Goal: Task Accomplishment & Management: Manage account settings

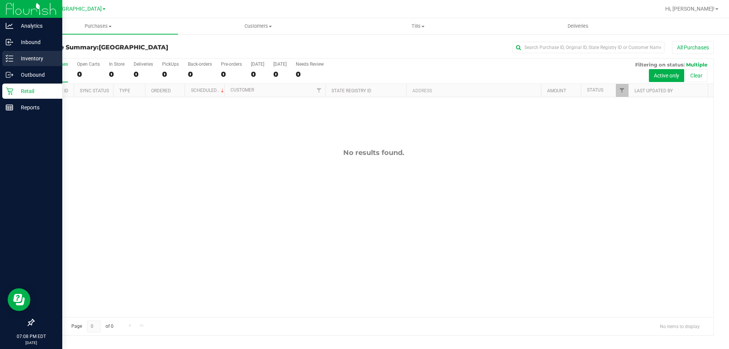
click at [16, 60] on p "Inventory" at bounding box center [36, 58] width 46 height 9
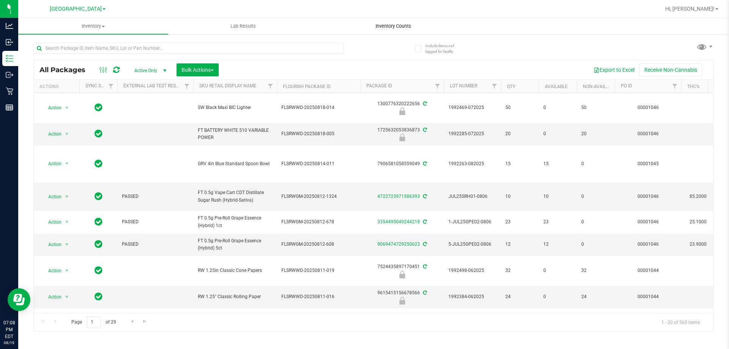
click at [390, 28] on span "Inventory Counts" at bounding box center [393, 26] width 56 height 7
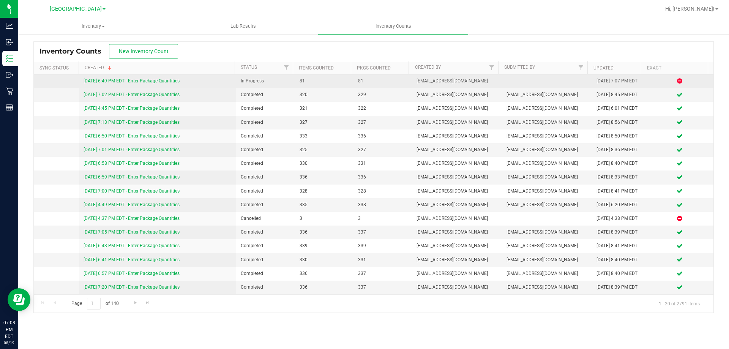
click at [158, 80] on link "[DATE] 6:49 PM EDT - Enter Package Quantities" at bounding box center [132, 80] width 96 height 5
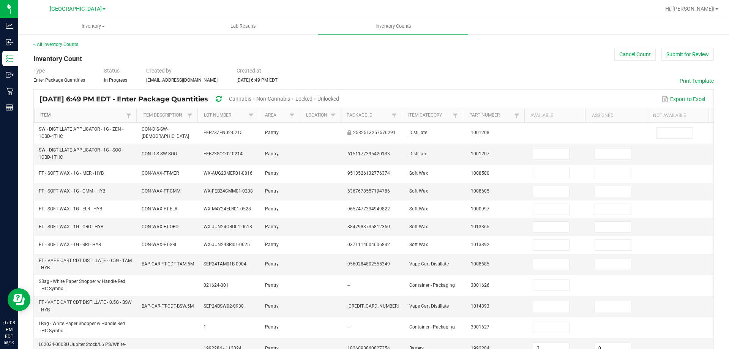
click at [47, 116] on link "Item" at bounding box center [82, 115] width 84 height 6
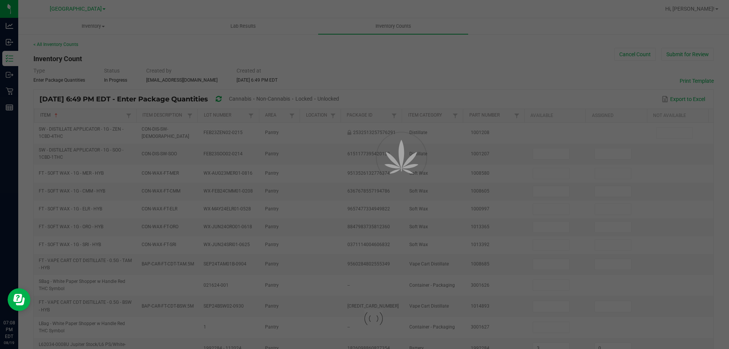
type input "3"
type input "0"
type input "5"
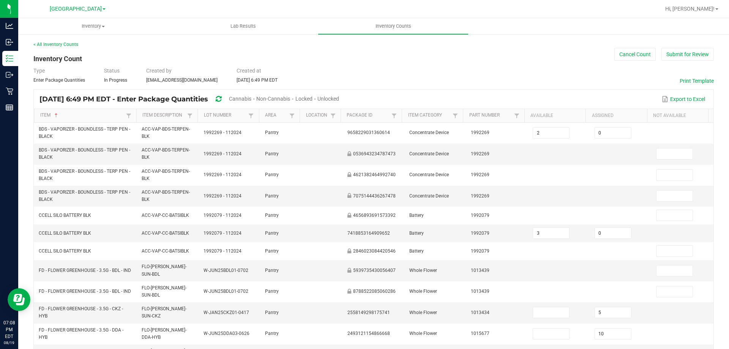
click at [251, 98] on span "Cannabis" at bounding box center [240, 99] width 22 height 6
click at [340, 100] on span "Unlocked" at bounding box center [329, 99] width 22 height 6
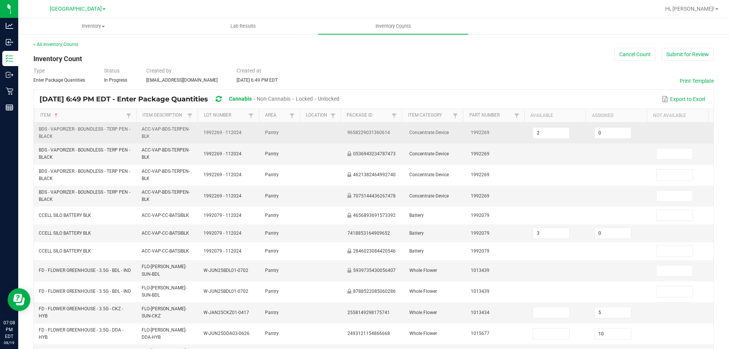
type input "7"
type input "0"
type input "10"
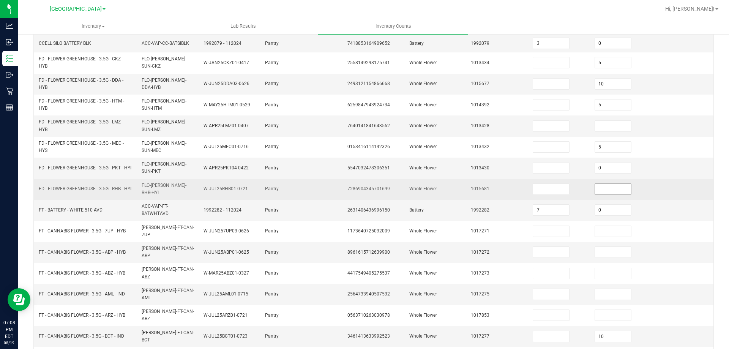
scroll to position [76, 0]
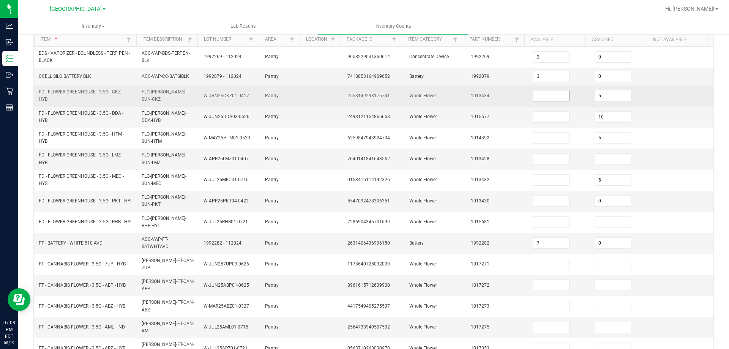
click at [550, 96] on input at bounding box center [551, 95] width 36 height 11
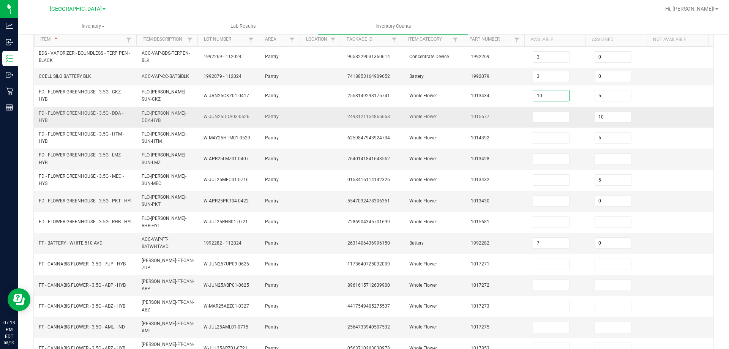
type input "10"
type input "0"
type input "17"
type input "0"
type input "13"
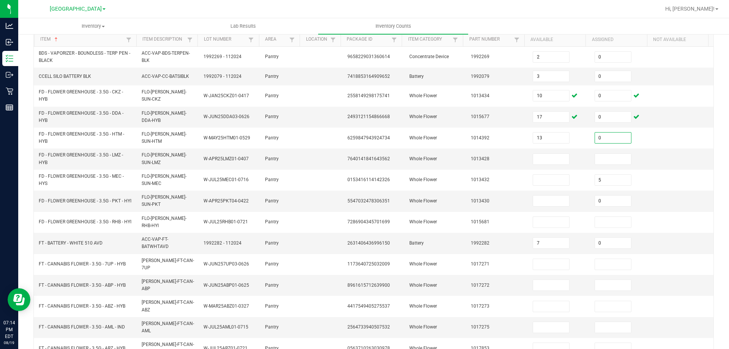
type input "0"
type input "2"
type input "0"
type input "13"
type input "0"
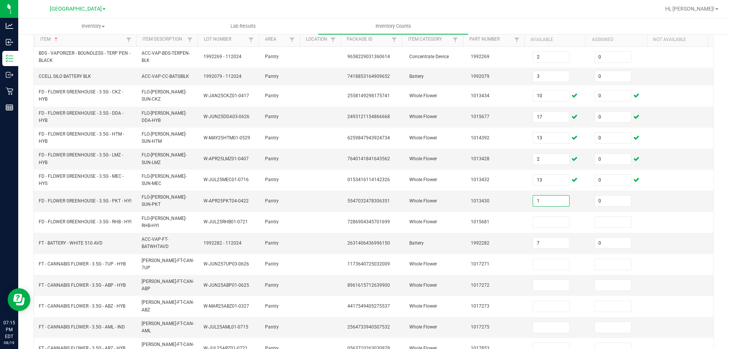
type input "1"
type input "12"
type input "0"
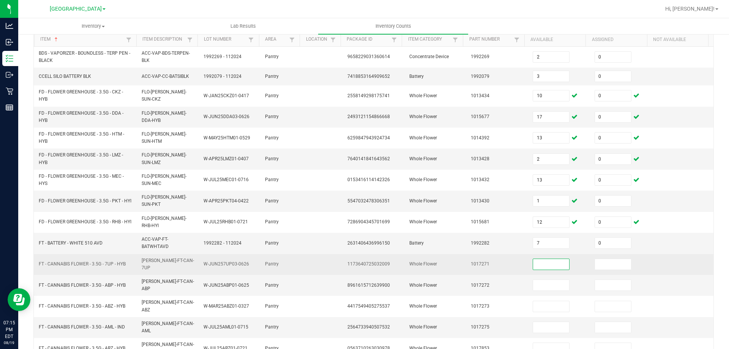
click at [555, 262] on input at bounding box center [551, 264] width 36 height 11
type input "2"
type input "0"
type input "11"
type input "0"
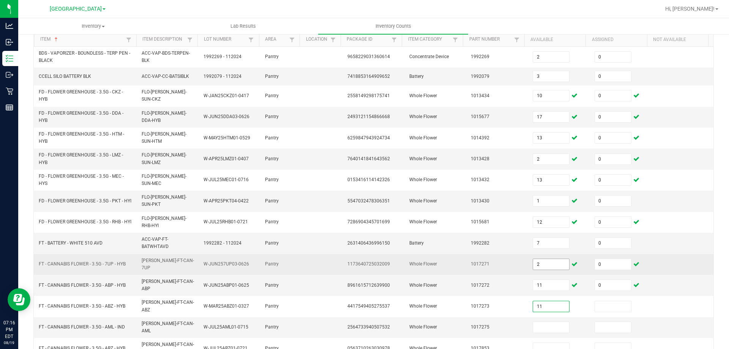
type input "11"
type input "0"
type input "11"
type input "0"
type input "11"
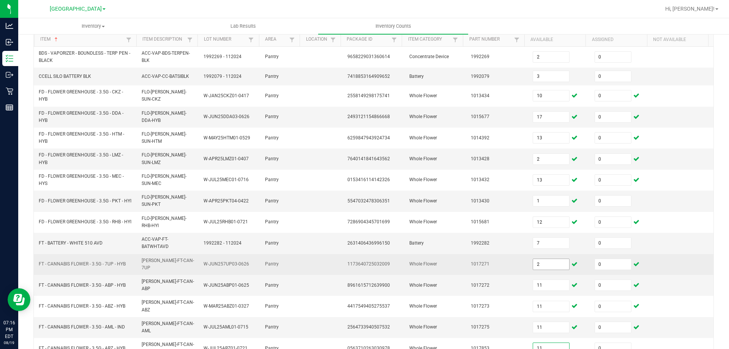
type input "0"
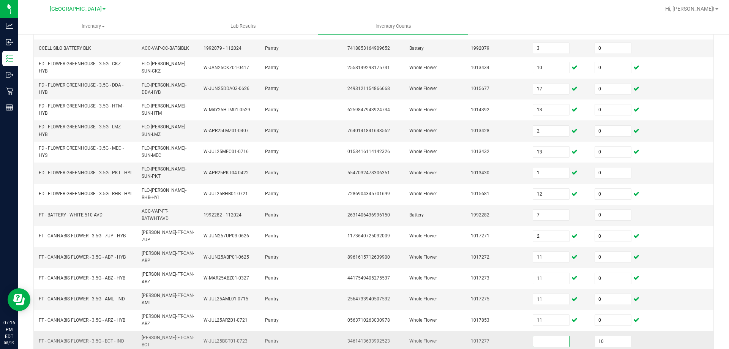
scroll to position [157, 0]
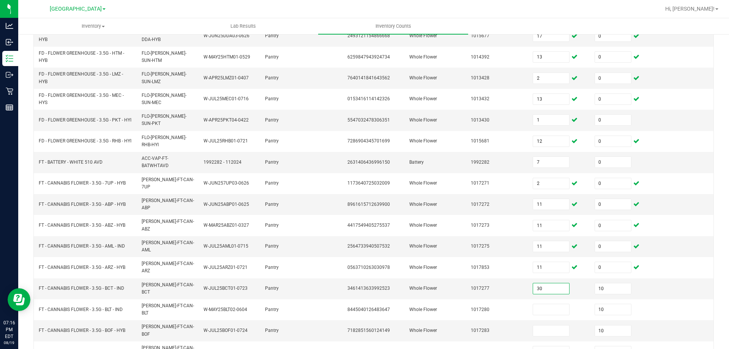
type input "30"
type input "0"
click at [546, 283] on input "30" at bounding box center [551, 288] width 36 height 11
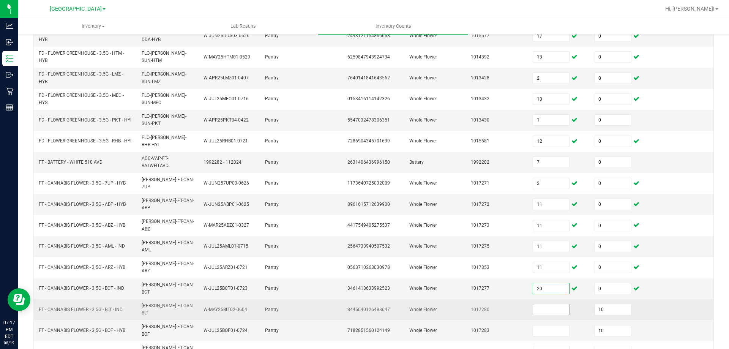
type input "20"
click at [541, 304] on input at bounding box center [551, 309] width 36 height 11
type input "20"
type input "0"
type input "17"
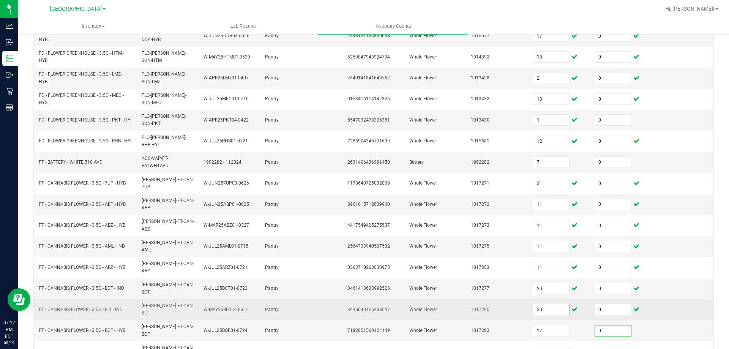
type input "0"
type input "15"
type input "0"
type input "15"
type input "0"
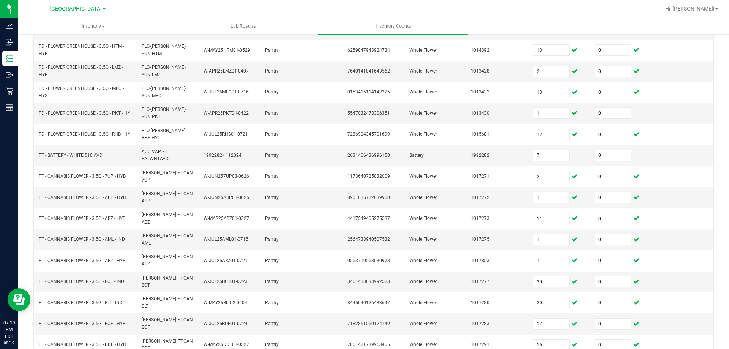
scroll to position [183, 0]
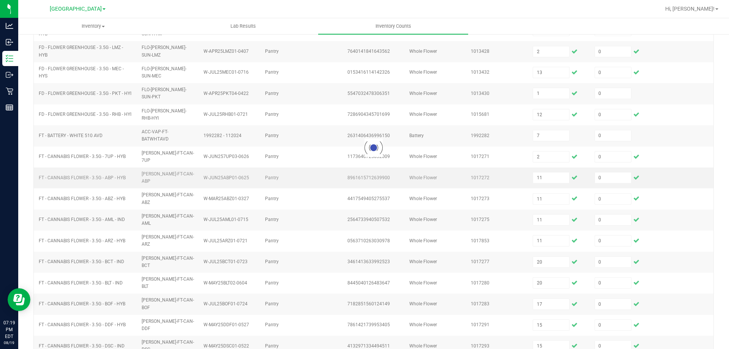
type input "15"
type input "5"
type input "10"
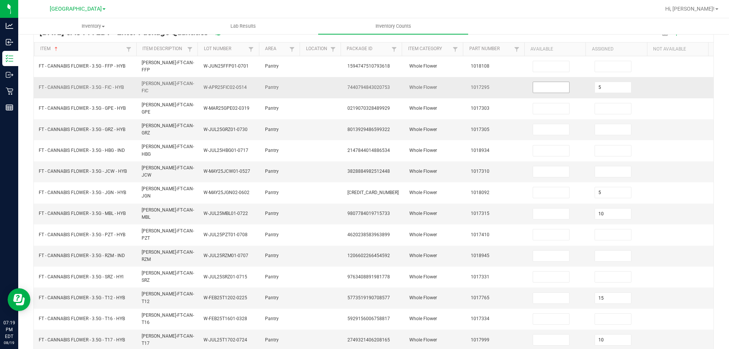
scroll to position [0, 0]
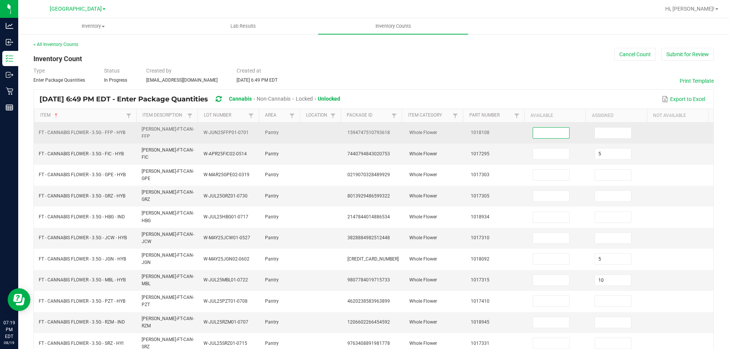
click at [543, 129] on input at bounding box center [551, 133] width 36 height 11
type input "12"
type input "0"
type input "9"
type input "0"
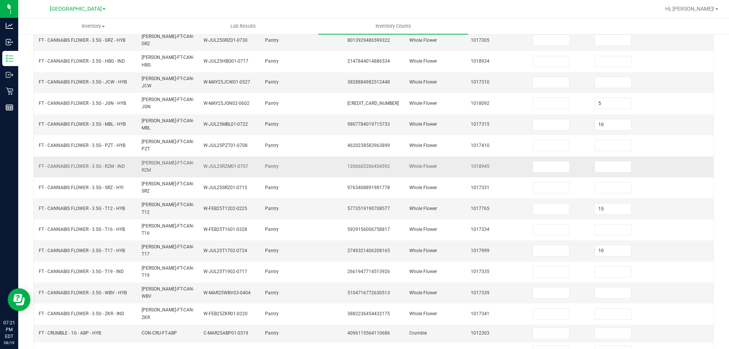
scroll to position [158, 0]
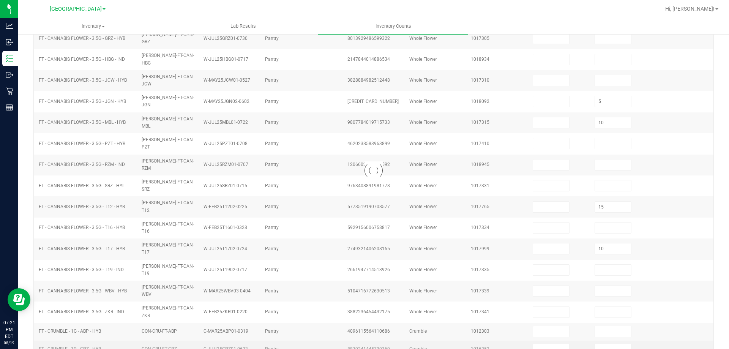
type input "2"
type input "0"
type input "7"
type input "0"
type input "2"
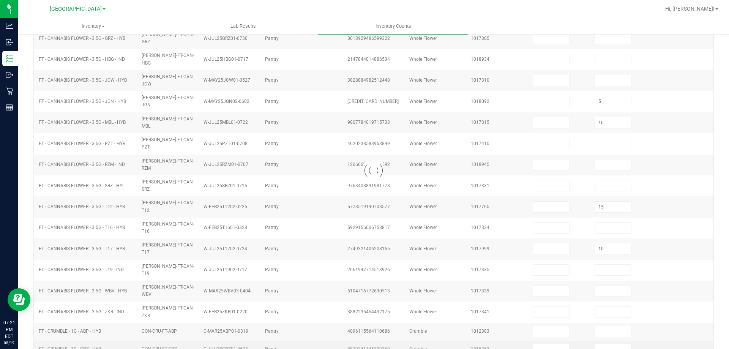
type input "11"
type input "0"
type input "11"
type input "0"
type input "20"
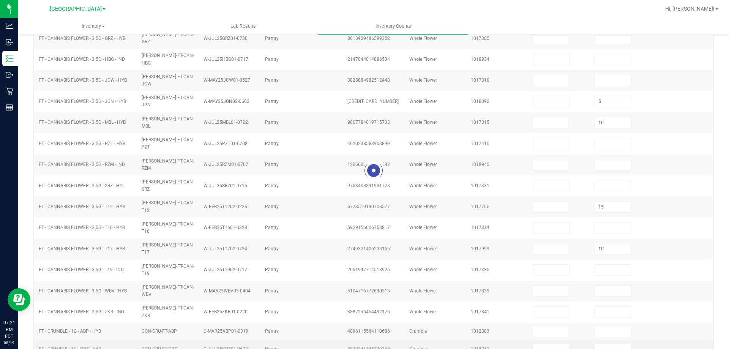
type input "0"
type input "17"
type input "0"
type input "2"
type input "0"
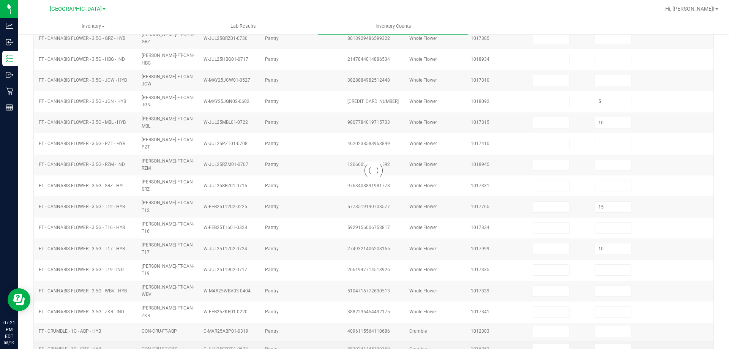
type input "11"
type input "0"
type input "3"
type input "10"
type input "0"
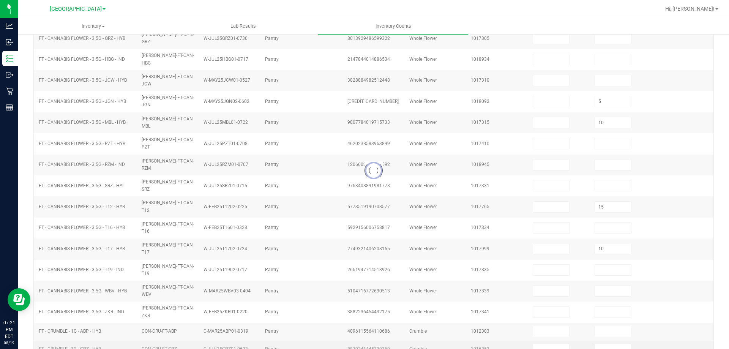
type input "17"
type input "0"
type input "13"
type input "0"
type input "13"
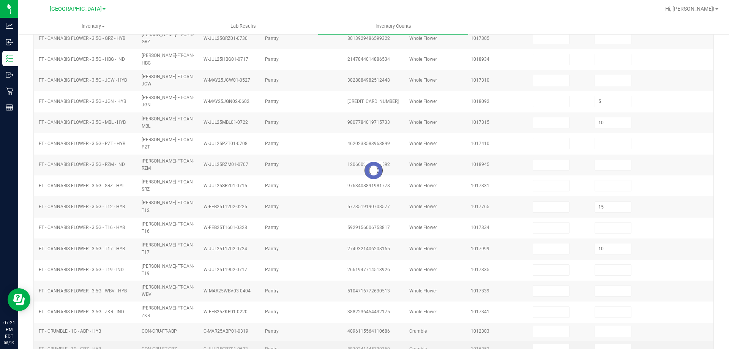
type input "0"
type input "1"
type input "0"
type input "12"
type input "0"
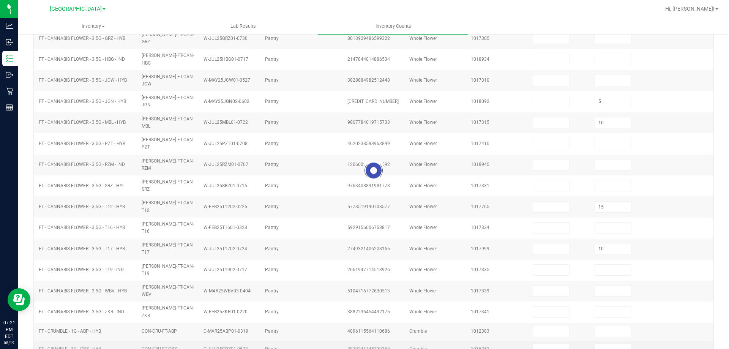
type input "11"
type input "0"
type input "20"
type input "0"
type input "15"
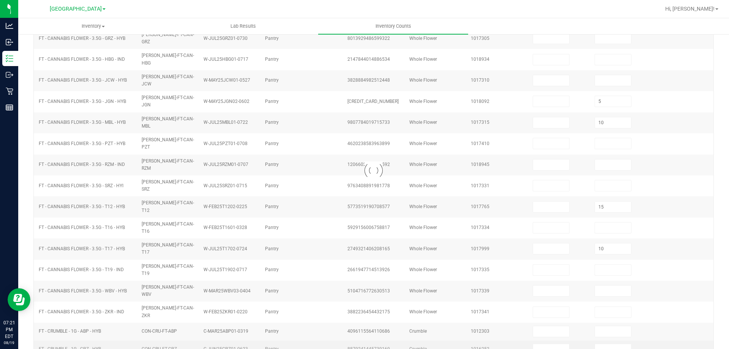
type input "0"
type input "15"
type input "0"
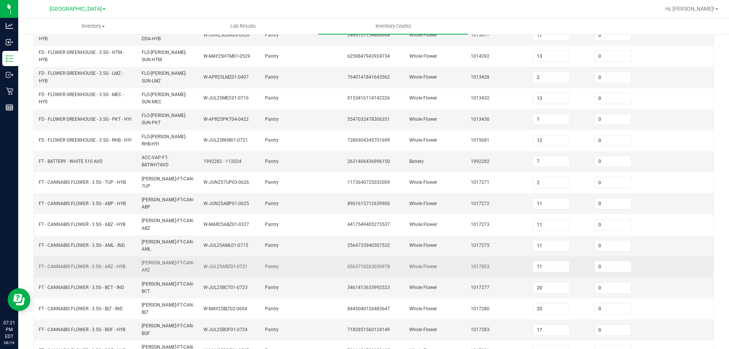
scroll to position [183, 0]
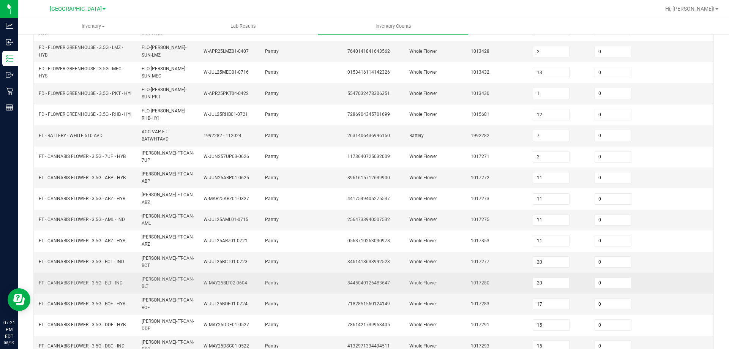
type input "15"
type input "12"
type input "9"
type input "5"
type input "10"
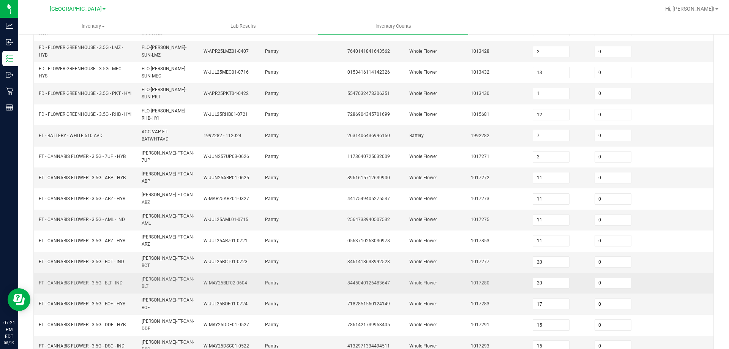
type input "10"
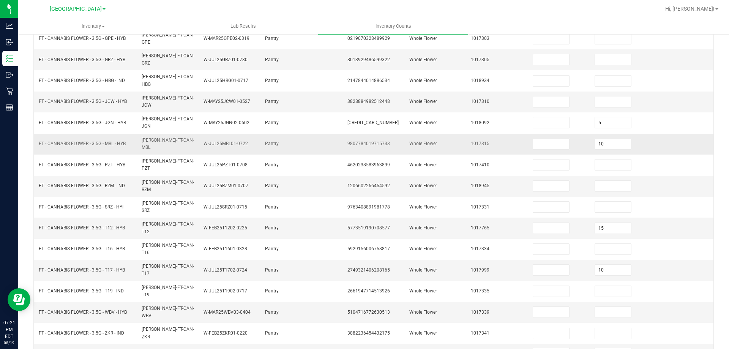
scroll to position [158, 0]
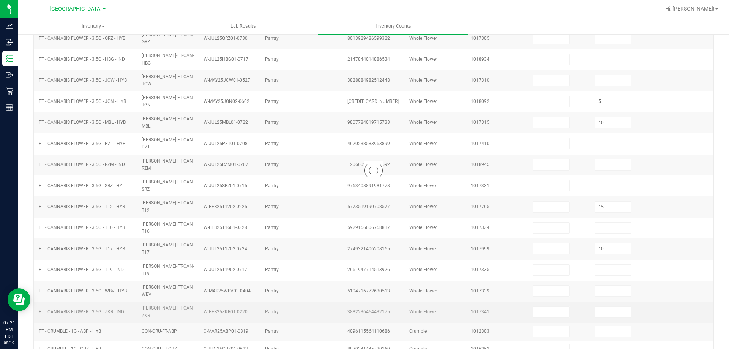
type input "3"
type input "12"
type input "0"
type input "6"
type input "0"
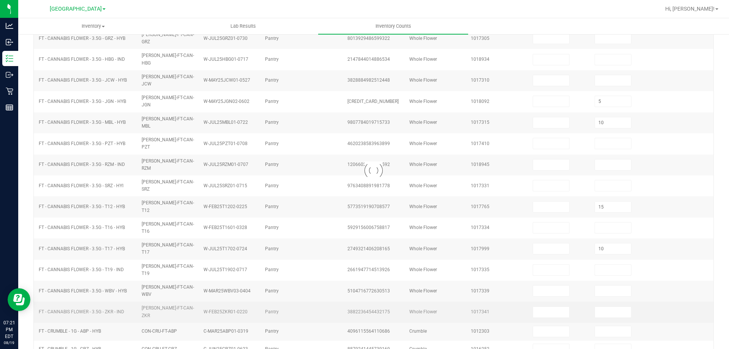
type input "10"
type input "0"
type input "9"
type input "0"
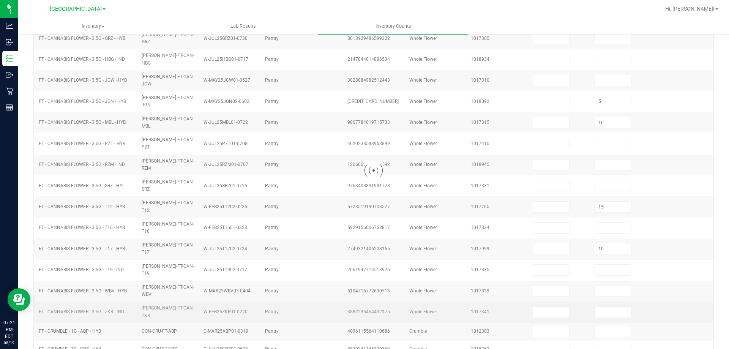
type input "10"
type input "0"
type input "10"
type input "0"
type input "5"
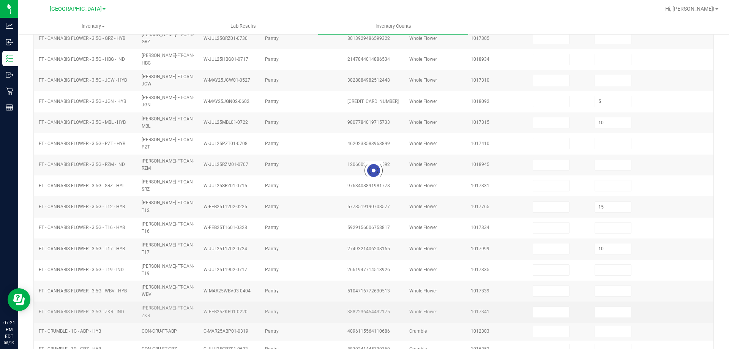
type input "0"
type input "8"
type input "0"
type input "12"
type input "0"
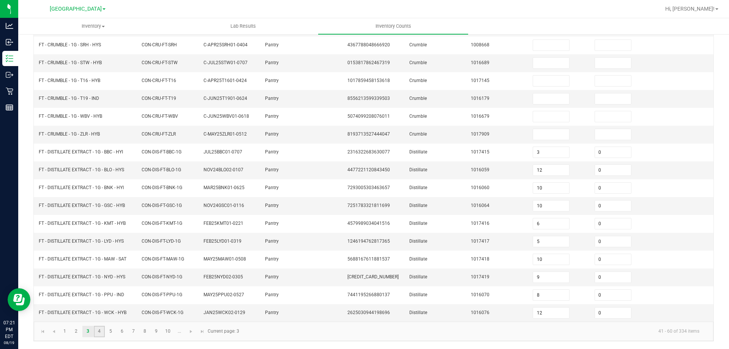
click at [98, 331] on link "4" at bounding box center [99, 331] width 11 height 11
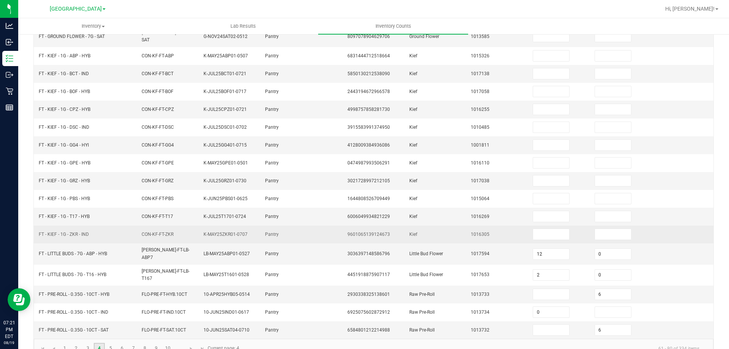
scroll to position [161, 0]
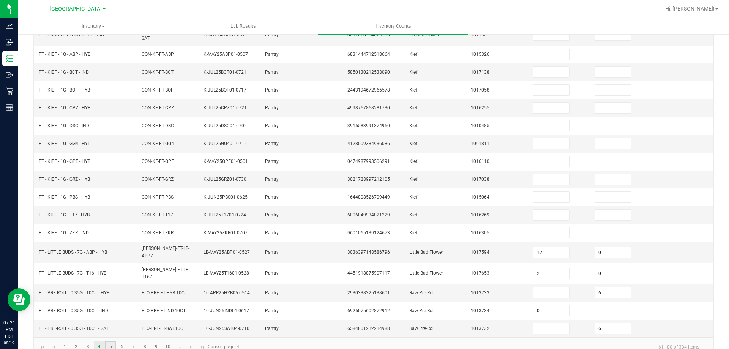
click at [113, 341] on link "5" at bounding box center [110, 346] width 11 height 11
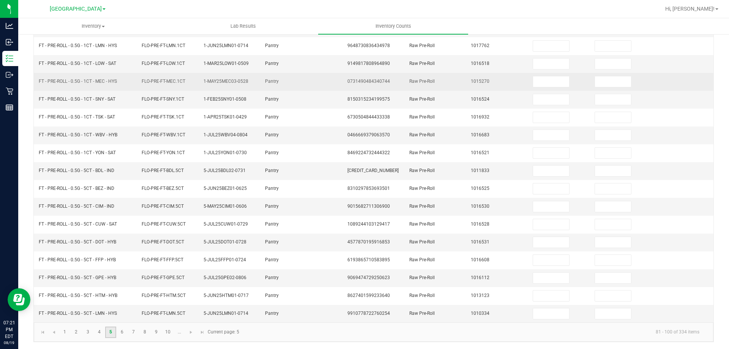
scroll to position [158, 0]
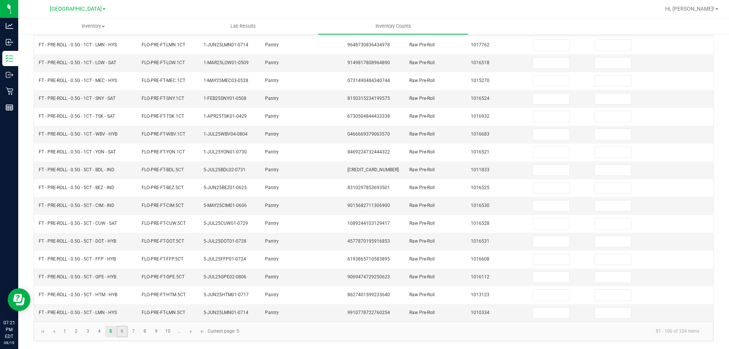
click at [126, 329] on link "6" at bounding box center [122, 331] width 11 height 11
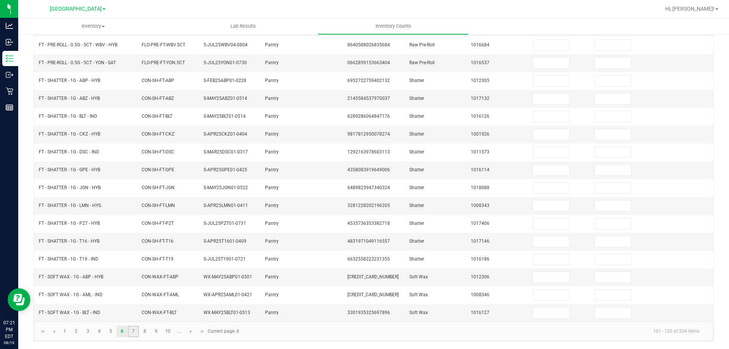
click at [134, 332] on link "7" at bounding box center [133, 331] width 11 height 11
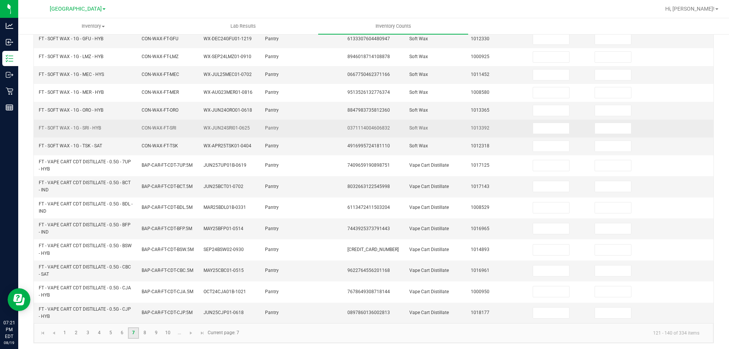
scroll to position [183, 0]
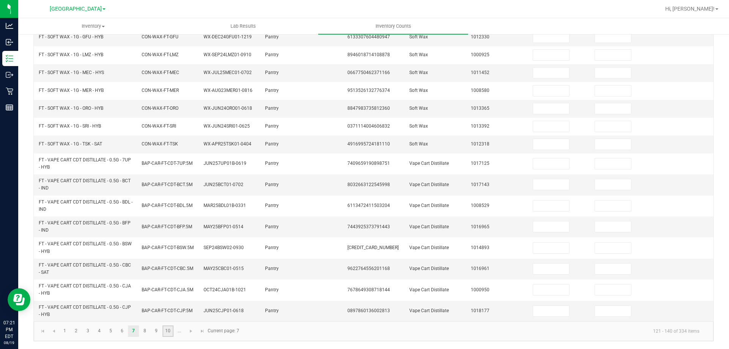
click at [169, 330] on link "10" at bounding box center [168, 330] width 11 height 11
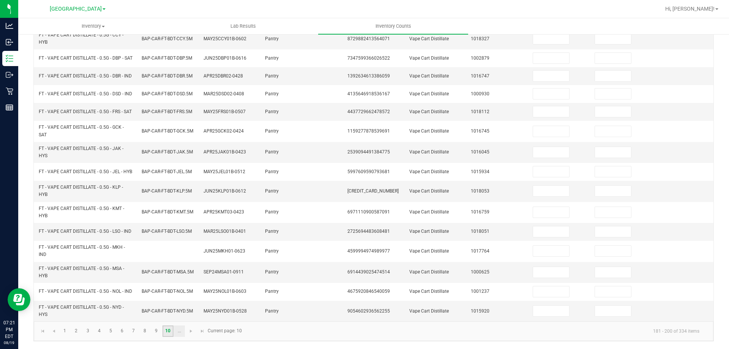
scroll to position [221, 0]
click at [189, 332] on span "Go to the next page" at bounding box center [191, 331] width 6 height 6
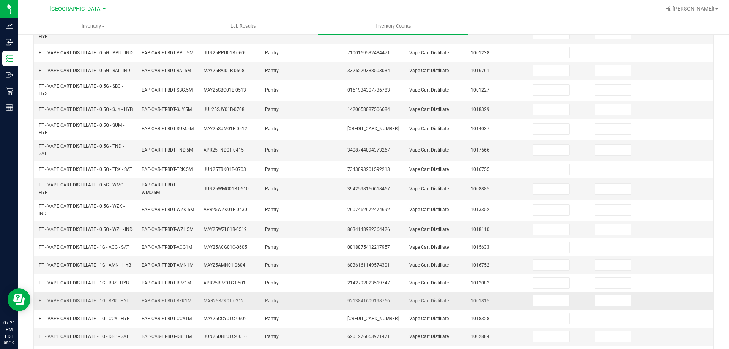
scroll to position [196, 0]
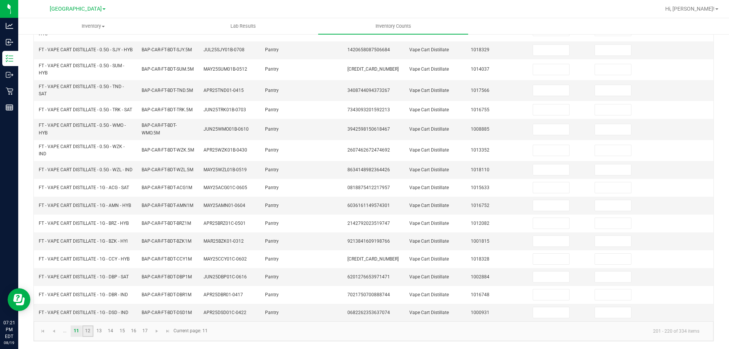
click at [88, 330] on link "12" at bounding box center [87, 330] width 11 height 11
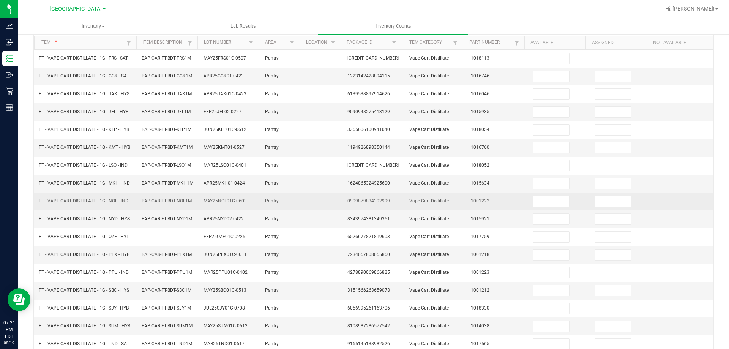
scroll to position [164, 0]
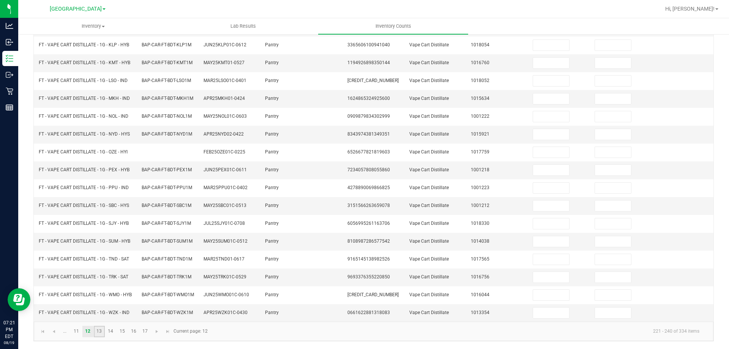
click at [100, 333] on link "13" at bounding box center [99, 331] width 11 height 11
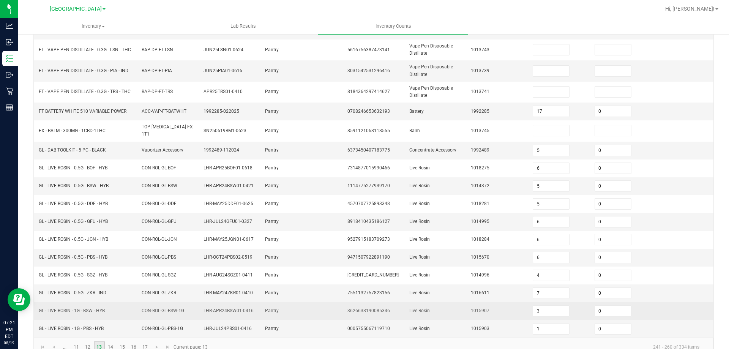
scroll to position [177, 0]
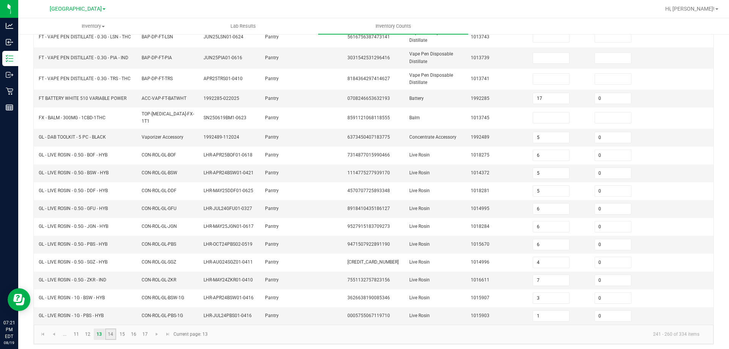
click at [112, 330] on link "14" at bounding box center [110, 334] width 11 height 11
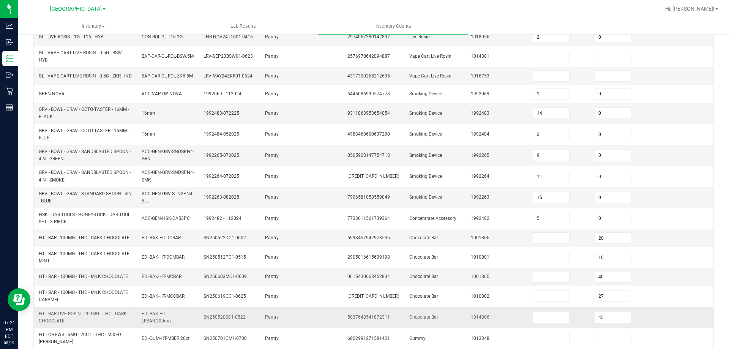
scroll to position [101, 0]
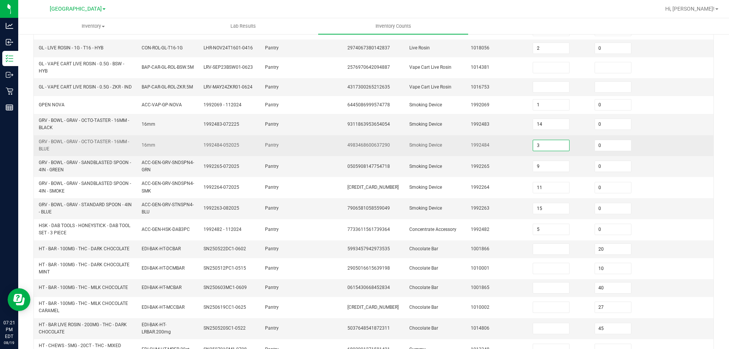
click at [555, 151] on input "3" at bounding box center [551, 145] width 36 height 11
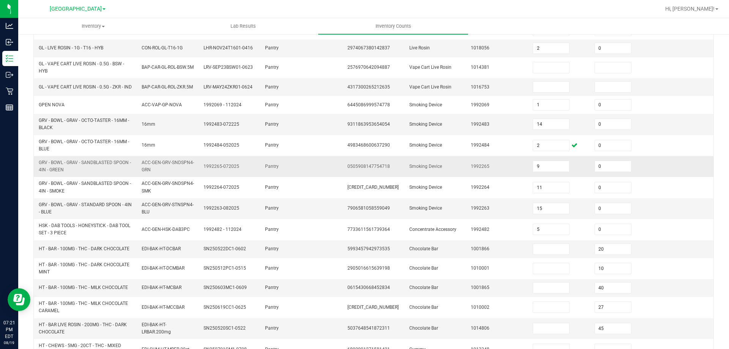
click at [686, 161] on td at bounding box center [683, 166] width 62 height 21
click at [555, 214] on input "15" at bounding box center [551, 208] width 36 height 11
click at [656, 209] on td at bounding box center [683, 208] width 62 height 21
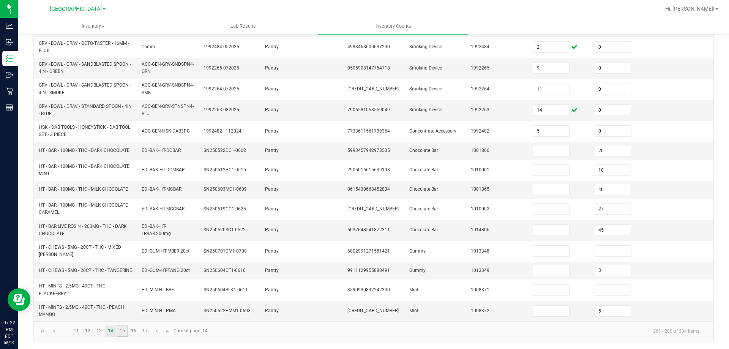
click at [121, 333] on link "15" at bounding box center [122, 330] width 11 height 11
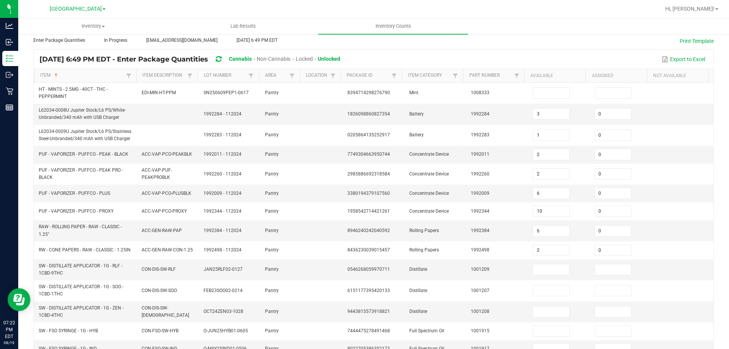
scroll to position [38, 0]
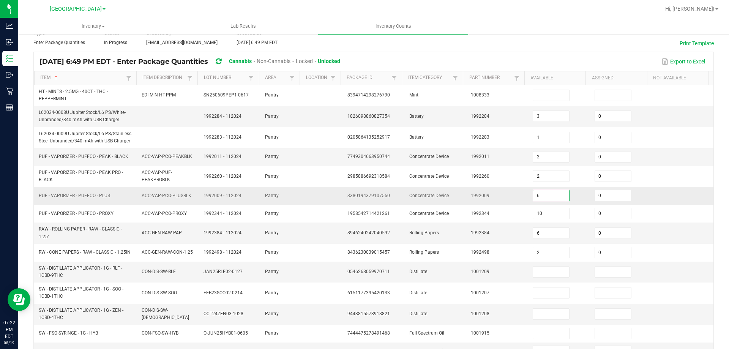
click at [546, 198] on input "6" at bounding box center [551, 195] width 36 height 11
click at [558, 43] on div "Type Enter Package Quantities Status In Progress Created by [EMAIL_ADDRESS][DOM…" at bounding box center [373, 37] width 681 height 17
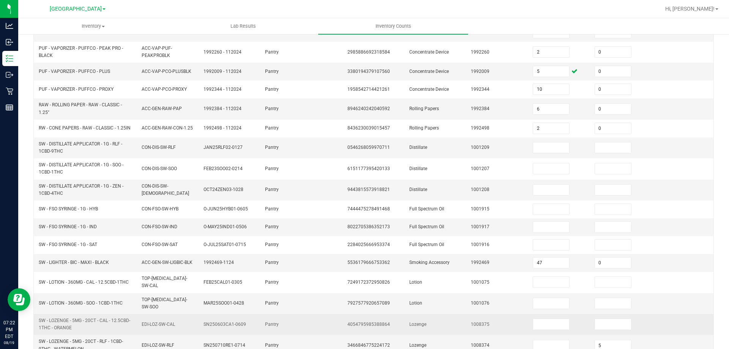
scroll to position [190, 0]
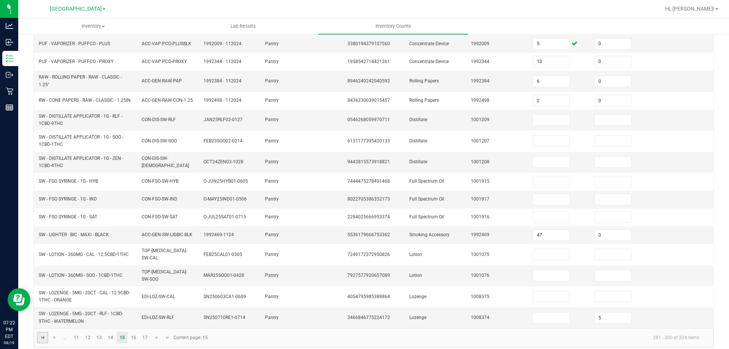
click at [44, 335] on span "Go to the first page" at bounding box center [43, 338] width 6 height 6
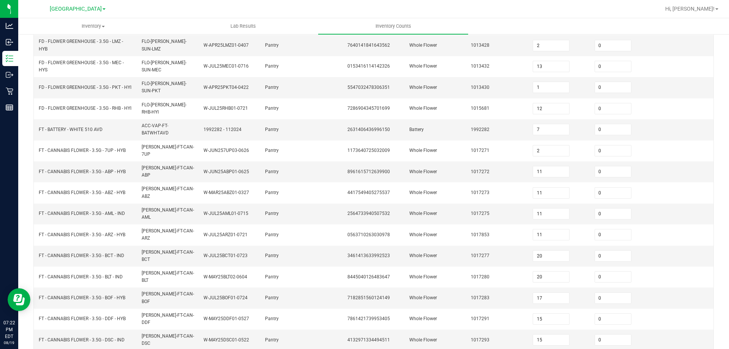
scroll to position [183, 0]
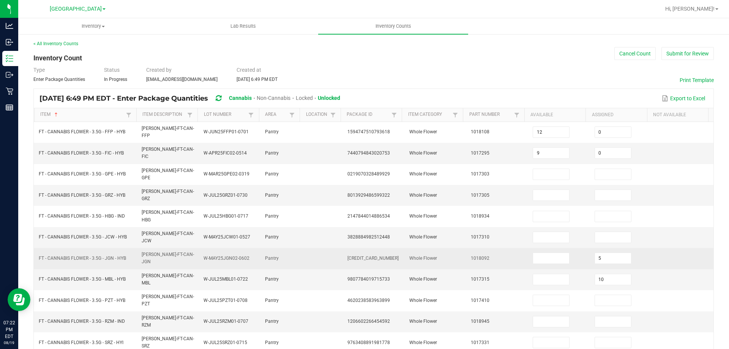
scroll to position [0, 0]
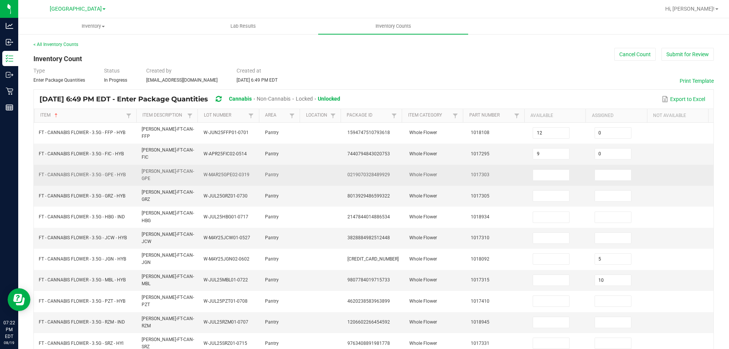
click at [551, 173] on td at bounding box center [559, 175] width 62 height 21
click at [551, 171] on input at bounding box center [551, 175] width 36 height 11
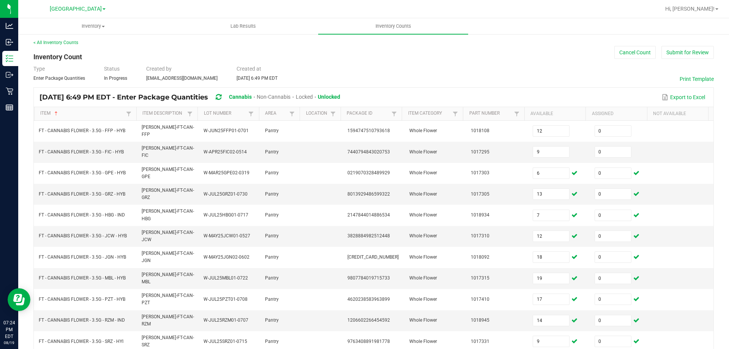
scroll to position [154, 0]
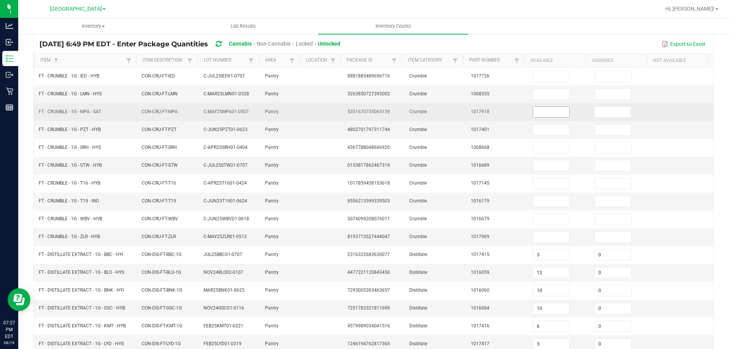
scroll to position [0, 0]
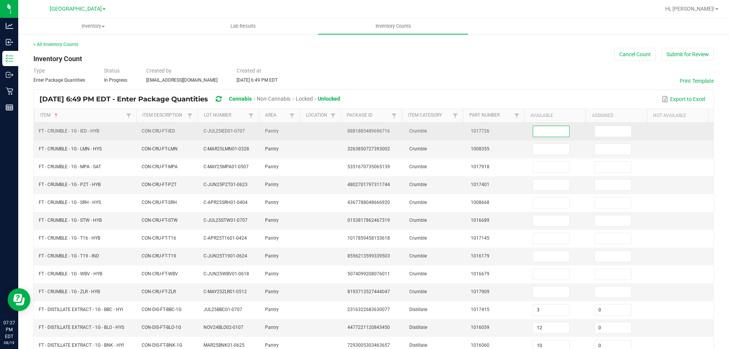
click at [533, 129] on input at bounding box center [551, 131] width 36 height 11
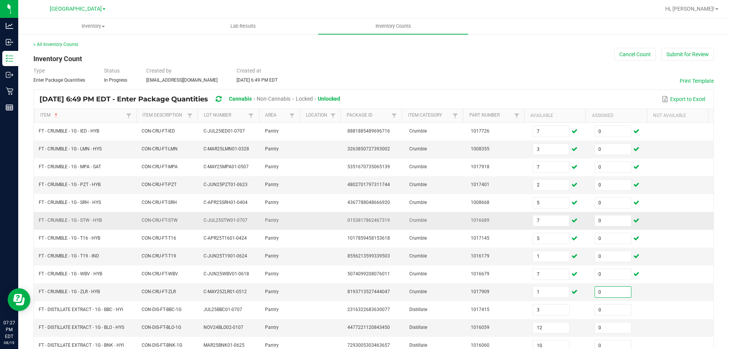
click at [665, 215] on td at bounding box center [683, 221] width 62 height 18
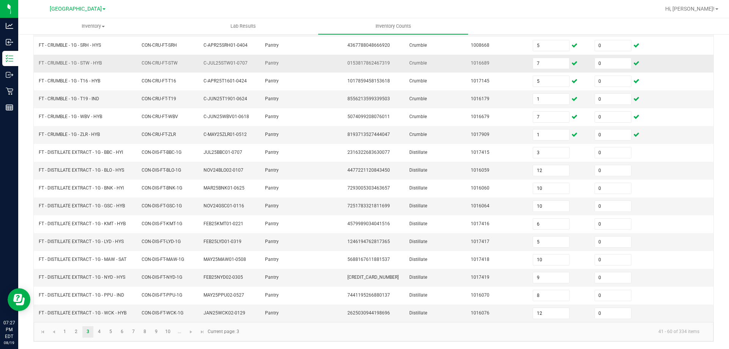
scroll to position [158, 0]
click at [96, 332] on link "4" at bounding box center [99, 331] width 11 height 11
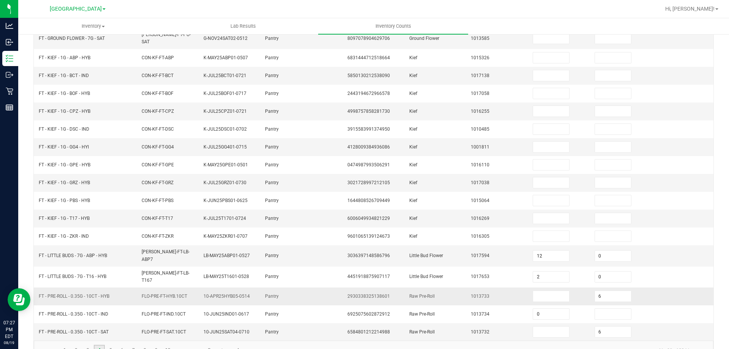
scroll to position [6, 0]
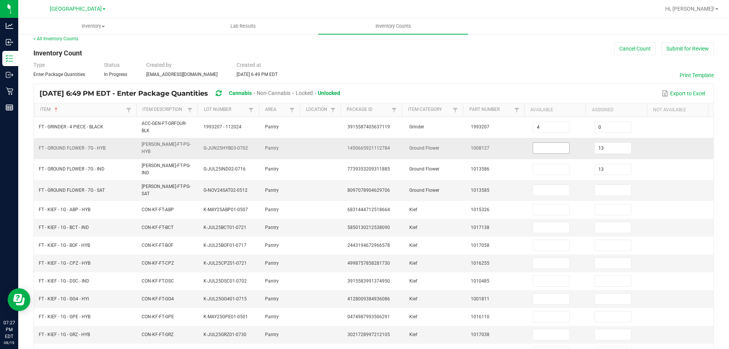
click at [539, 148] on input at bounding box center [551, 148] width 36 height 11
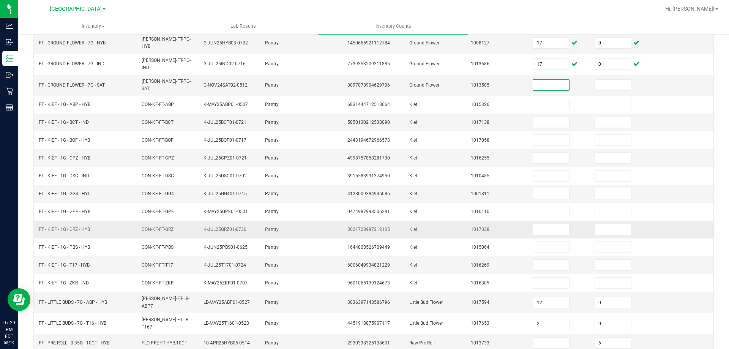
scroll to position [161, 0]
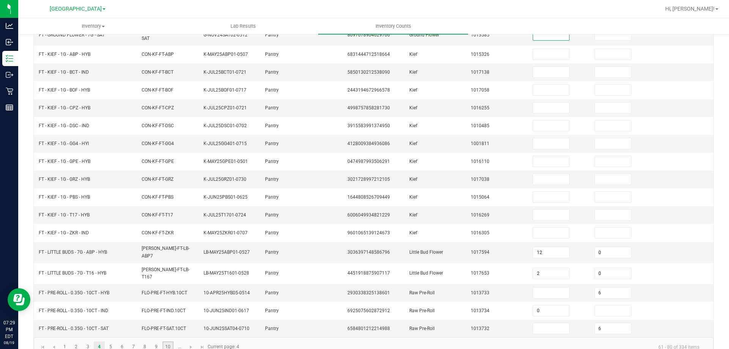
click at [166, 341] on link "10" at bounding box center [168, 346] width 11 height 11
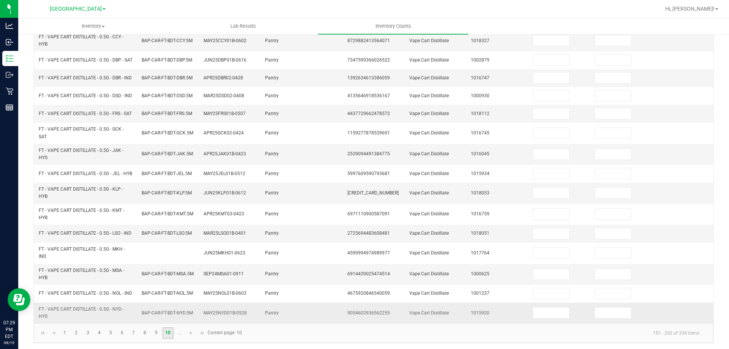
scroll to position [221, 0]
click at [194, 330] on span "Go to the next page" at bounding box center [191, 331] width 6 height 6
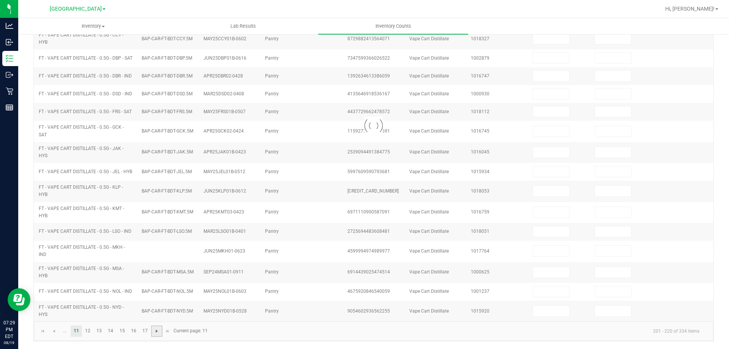
scroll to position [196, 0]
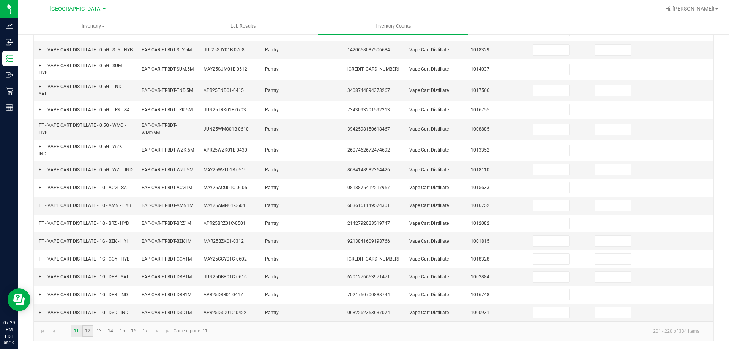
click at [86, 332] on link "12" at bounding box center [87, 330] width 11 height 11
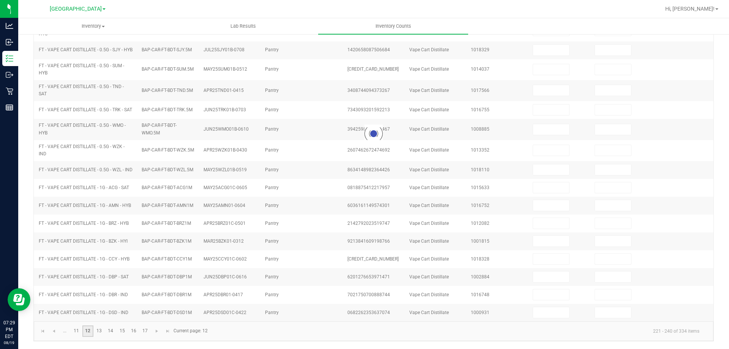
scroll to position [164, 0]
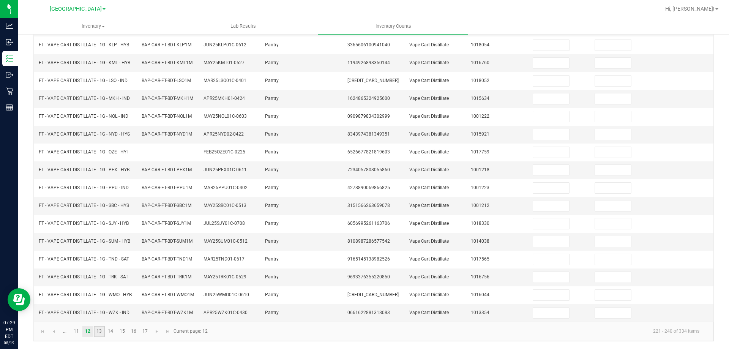
click at [100, 332] on link "13" at bounding box center [99, 331] width 11 height 11
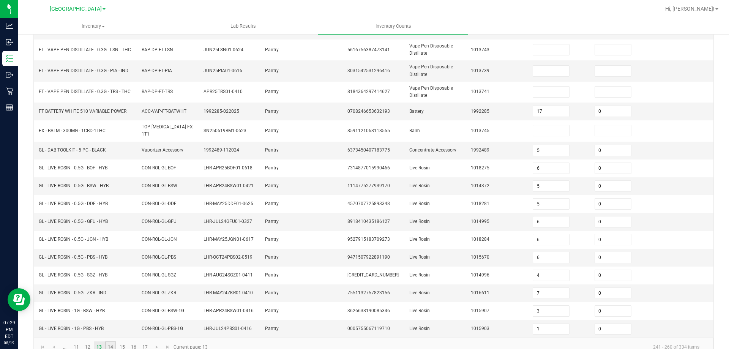
click at [110, 346] on link "14" at bounding box center [110, 346] width 11 height 11
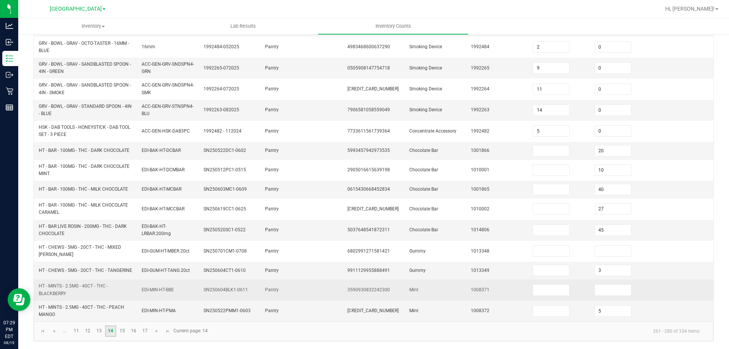
scroll to position [205, 0]
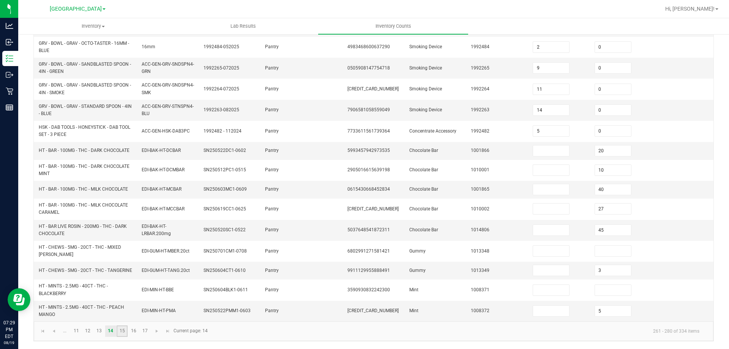
click at [126, 333] on link "15" at bounding box center [122, 330] width 11 height 11
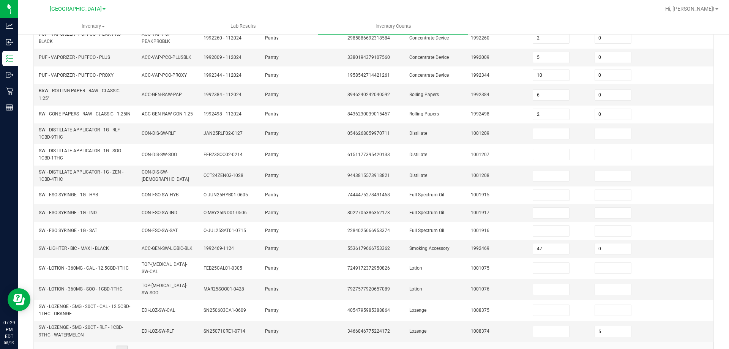
scroll to position [190, 0]
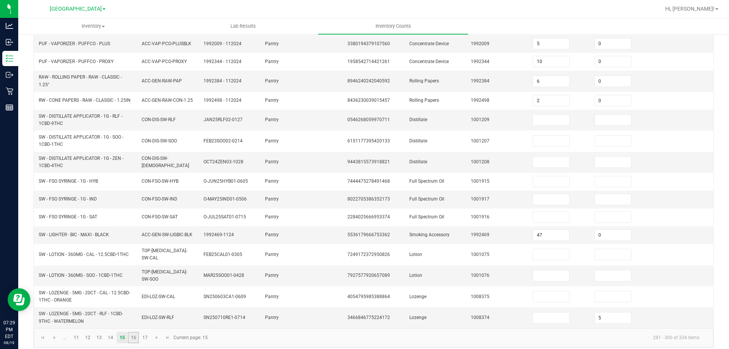
click at [135, 332] on link "16" at bounding box center [133, 337] width 11 height 11
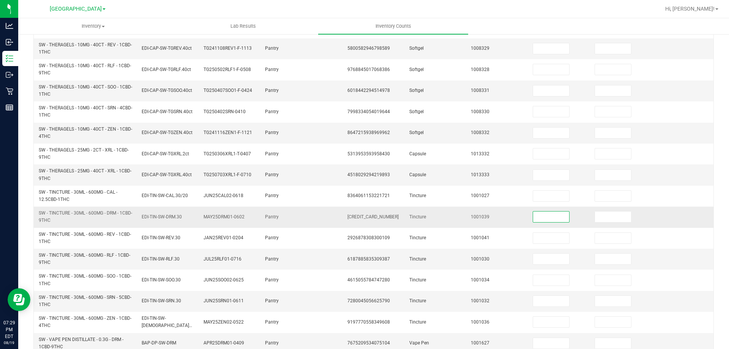
click at [551, 212] on input at bounding box center [551, 217] width 36 height 11
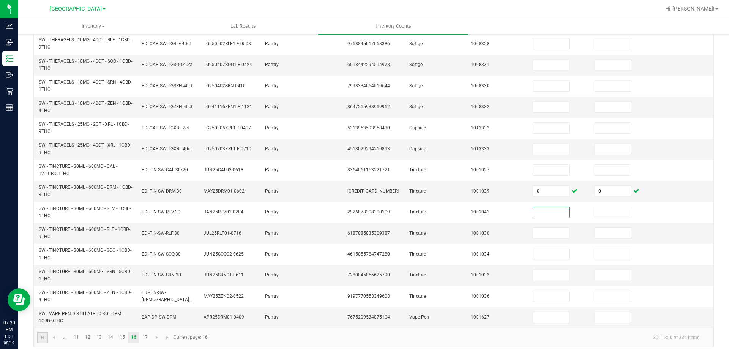
click at [47, 332] on link at bounding box center [42, 337] width 11 height 11
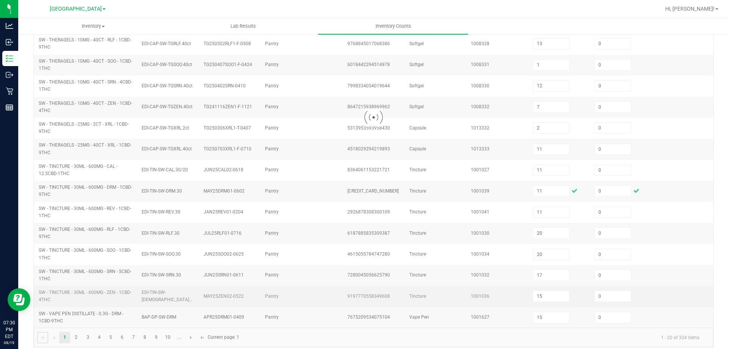
scroll to position [183, 0]
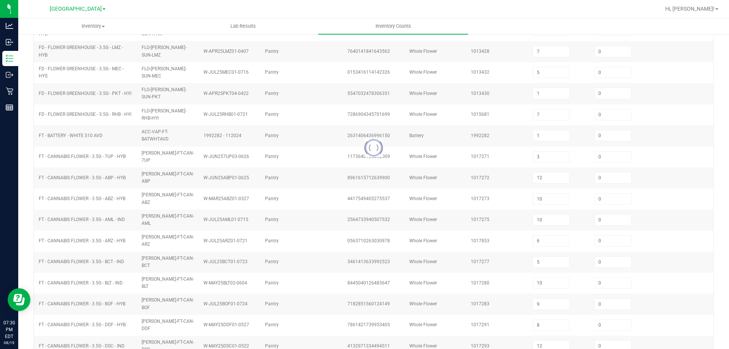
scroll to position [158, 0]
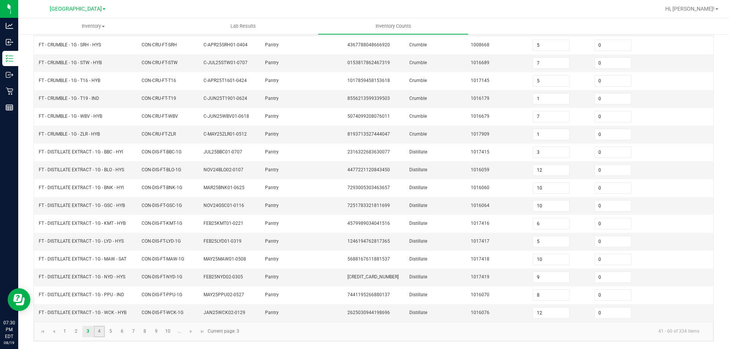
click at [102, 334] on link "4" at bounding box center [99, 331] width 11 height 11
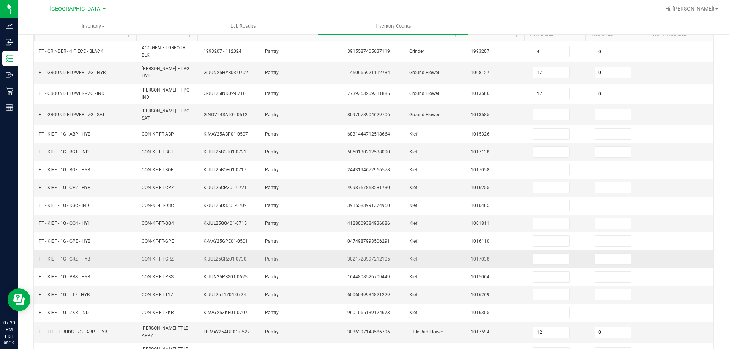
scroll to position [0, 0]
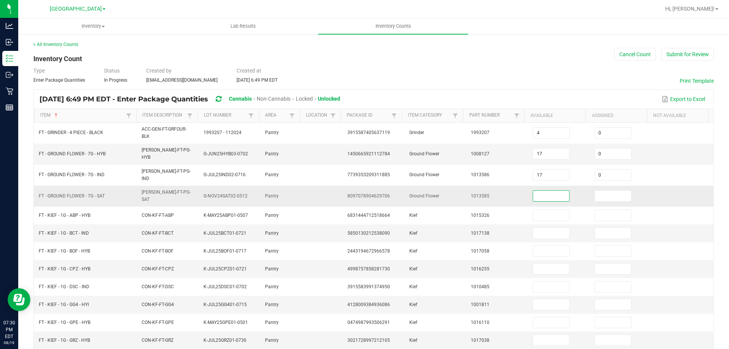
click at [533, 191] on input at bounding box center [551, 196] width 36 height 11
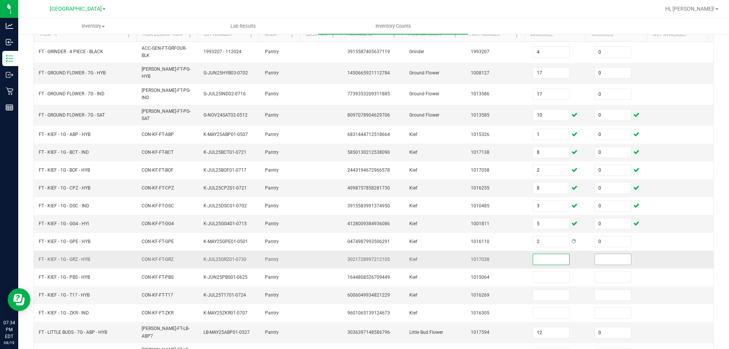
scroll to position [114, 0]
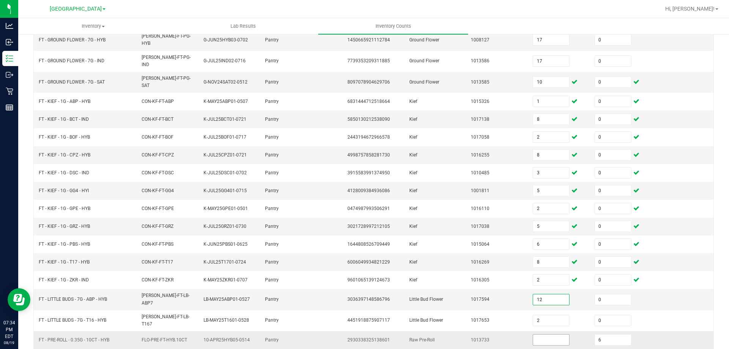
click at [543, 335] on input at bounding box center [551, 340] width 36 height 11
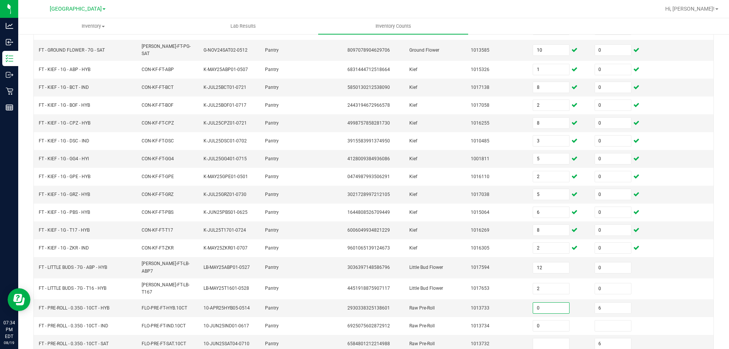
scroll to position [161, 0]
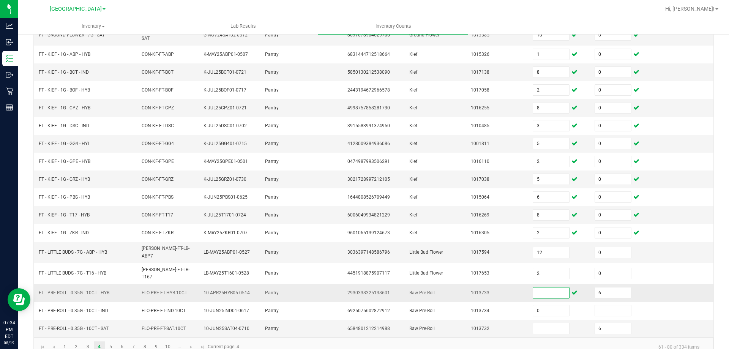
click at [614, 284] on td "6" at bounding box center [621, 293] width 62 height 18
click at [613, 287] on input "6" at bounding box center [613, 292] width 36 height 11
click at [548, 287] on input at bounding box center [551, 292] width 36 height 11
click at [109, 341] on link "5" at bounding box center [110, 346] width 11 height 11
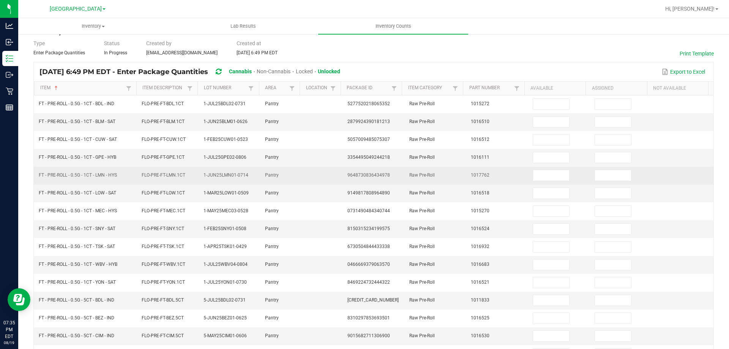
scroll to position [6, 0]
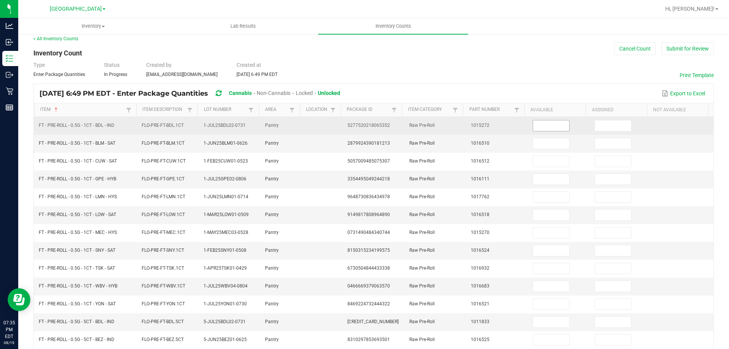
click at [547, 123] on input at bounding box center [551, 125] width 36 height 11
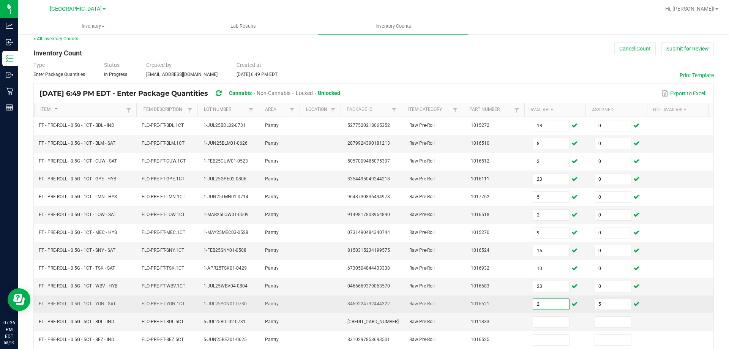
click at [551, 303] on input "2" at bounding box center [551, 304] width 36 height 11
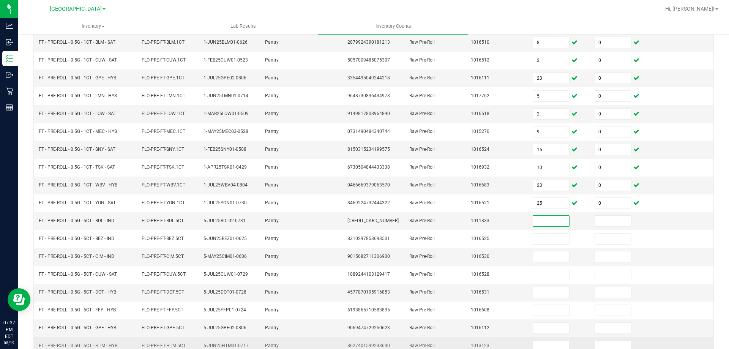
scroll to position [158, 0]
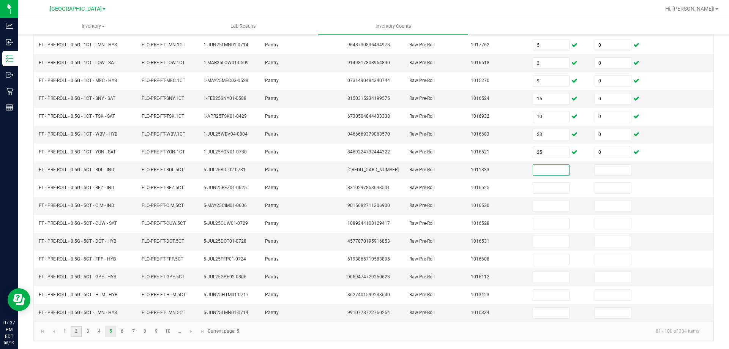
click at [76, 336] on link "2" at bounding box center [76, 331] width 11 height 11
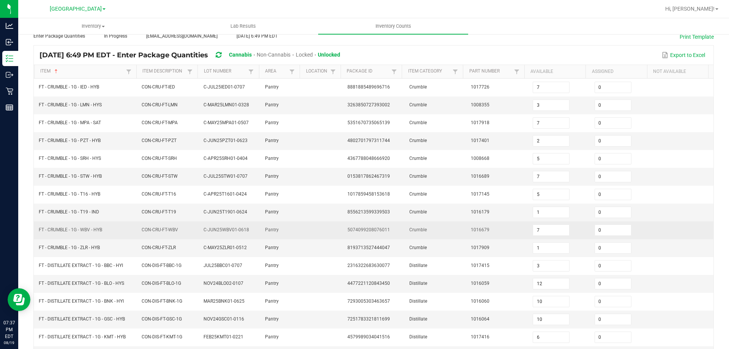
scroll to position [44, 0]
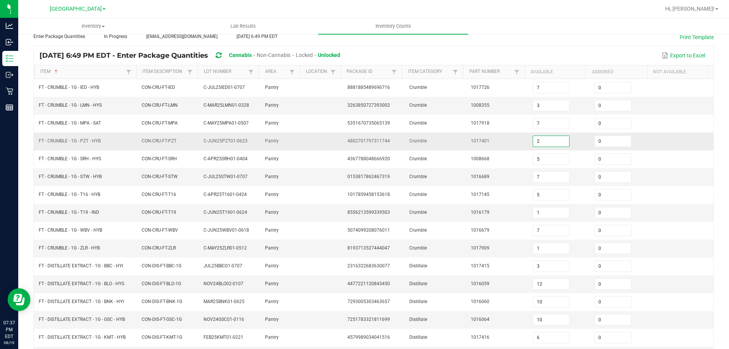
click at [556, 141] on input "2" at bounding box center [551, 141] width 36 height 11
click at [660, 218] on td at bounding box center [683, 213] width 62 height 18
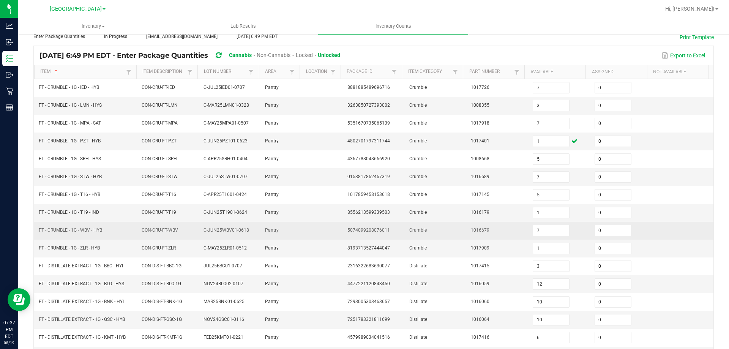
click at [655, 230] on td at bounding box center [683, 231] width 62 height 18
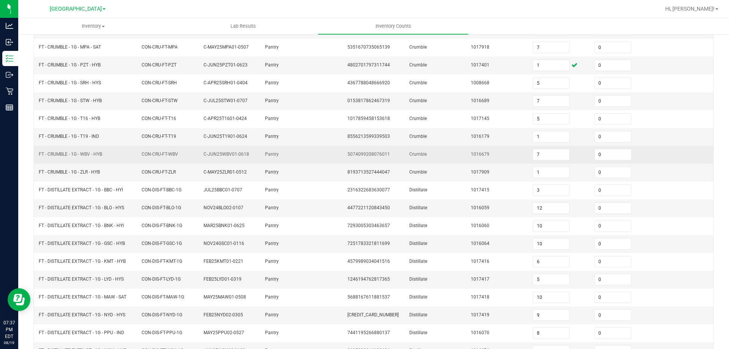
scroll to position [158, 0]
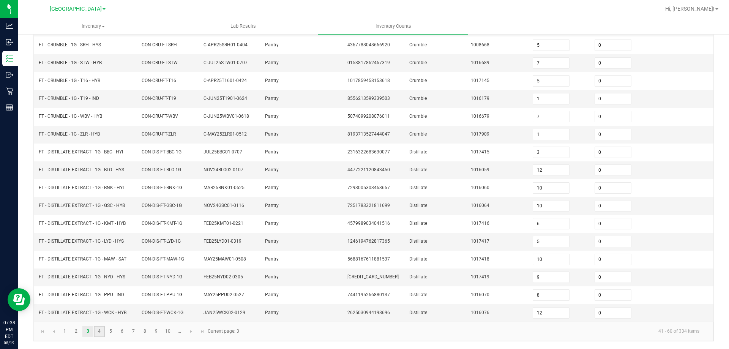
click at [99, 336] on link "4" at bounding box center [99, 331] width 11 height 11
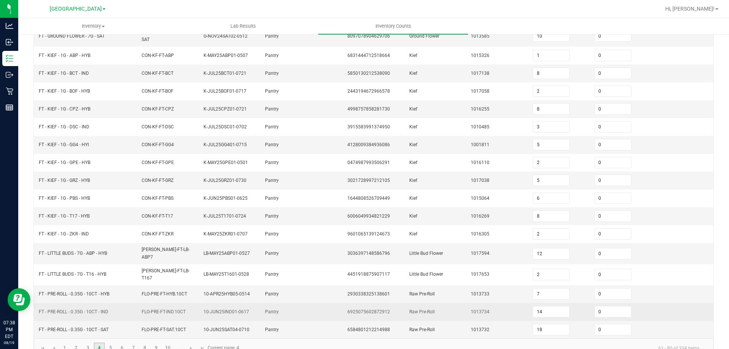
scroll to position [161, 0]
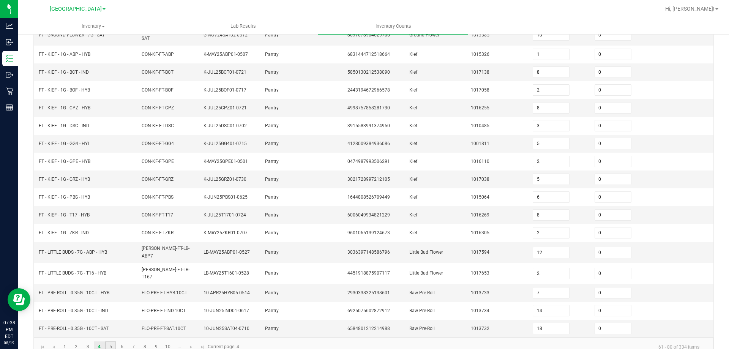
click at [114, 341] on link "5" at bounding box center [110, 346] width 11 height 11
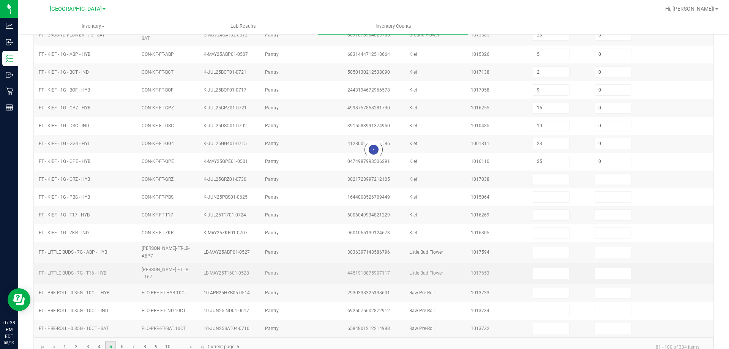
scroll to position [158, 0]
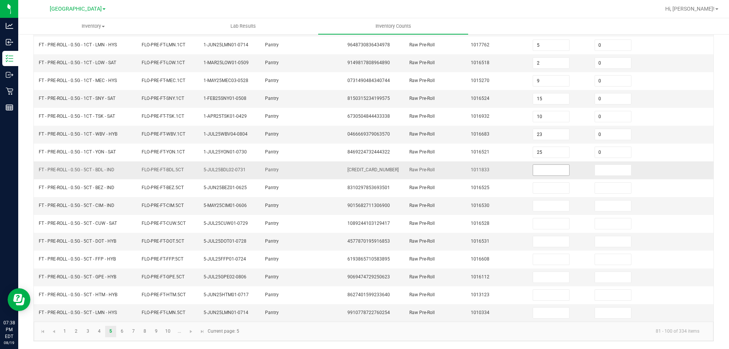
click at [546, 165] on input at bounding box center [551, 170] width 36 height 11
click at [126, 337] on link "6" at bounding box center [122, 331] width 11 height 11
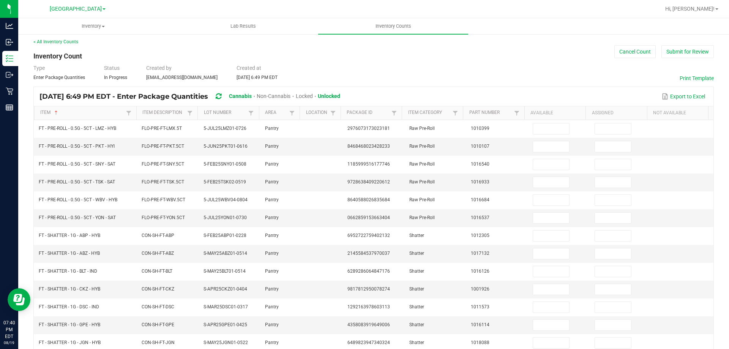
scroll to position [0, 0]
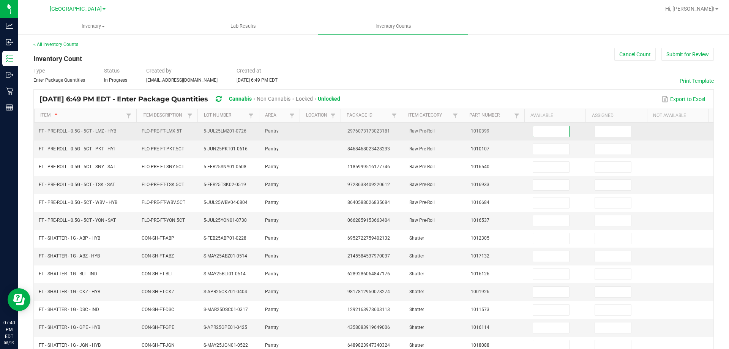
click at [536, 129] on input at bounding box center [551, 131] width 36 height 11
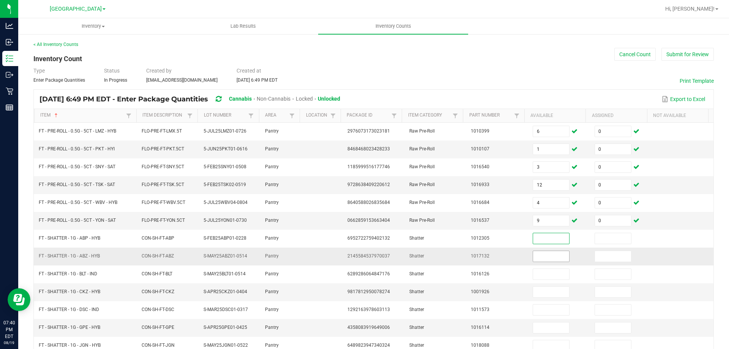
click at [544, 256] on input at bounding box center [551, 256] width 36 height 11
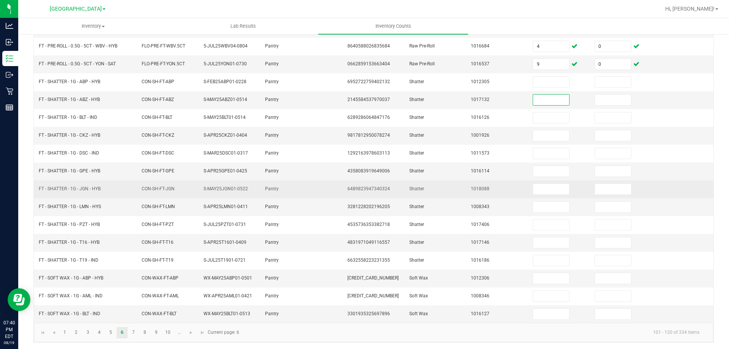
scroll to position [158, 0]
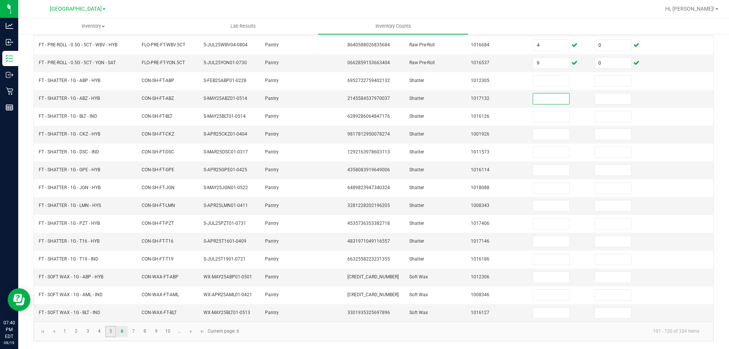
click at [109, 332] on link "5" at bounding box center [110, 331] width 11 height 11
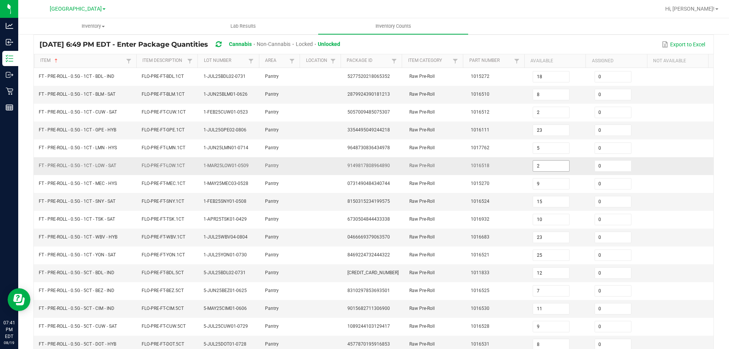
scroll to position [6, 0]
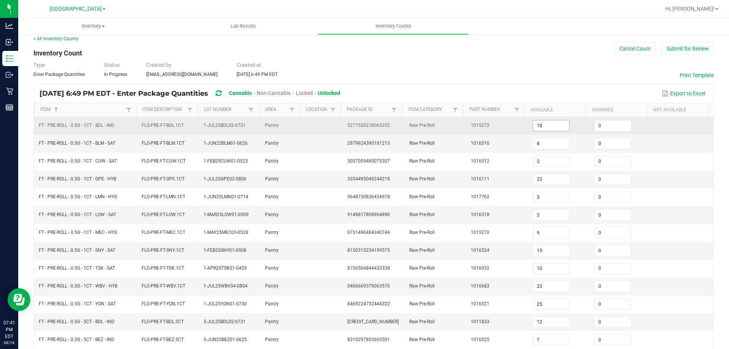
click at [556, 123] on input "18" at bounding box center [551, 125] width 36 height 11
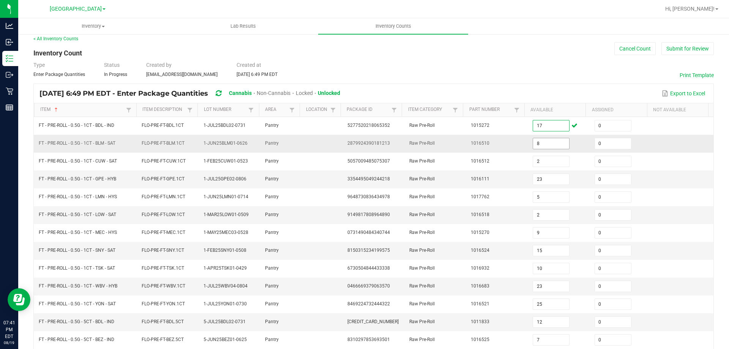
click at [551, 146] on input "8" at bounding box center [551, 143] width 36 height 11
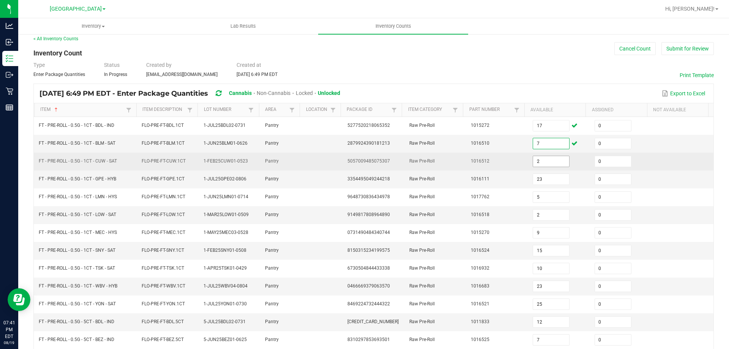
click at [547, 160] on input "2" at bounding box center [551, 161] width 36 height 11
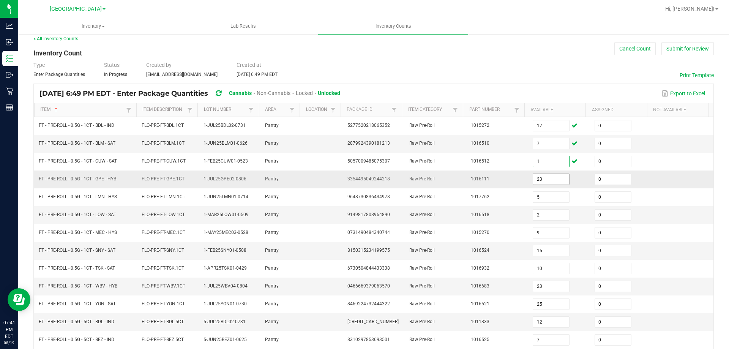
click at [550, 178] on input "23" at bounding box center [551, 179] width 36 height 11
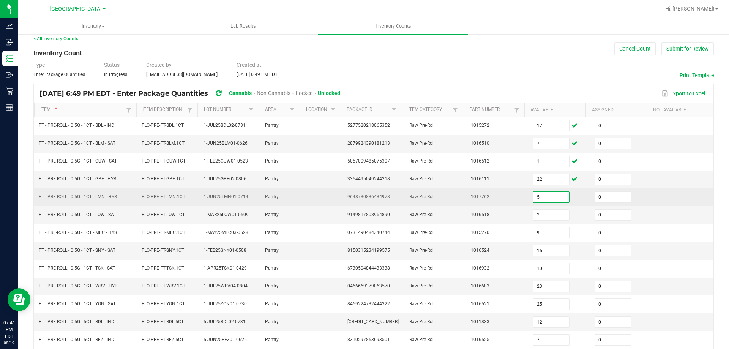
click at [545, 201] on input "5" at bounding box center [551, 197] width 36 height 11
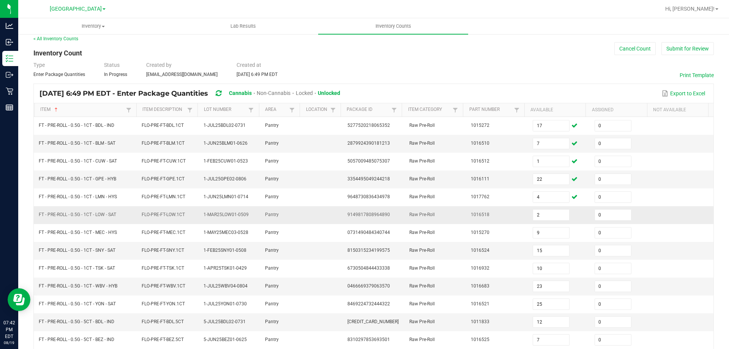
click at [540, 223] on td "2" at bounding box center [559, 215] width 62 height 18
click at [544, 212] on input "2" at bounding box center [551, 215] width 36 height 11
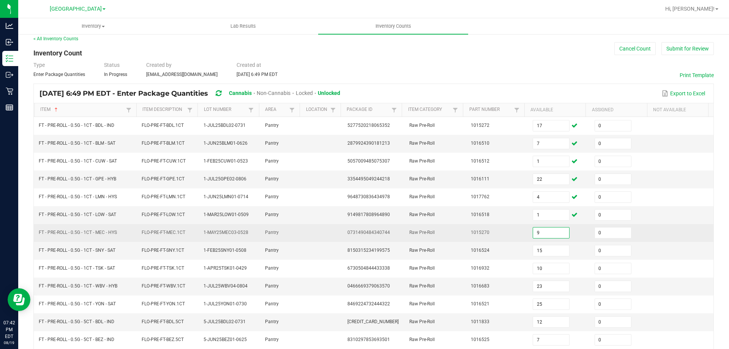
click at [547, 230] on input "9" at bounding box center [551, 232] width 36 height 11
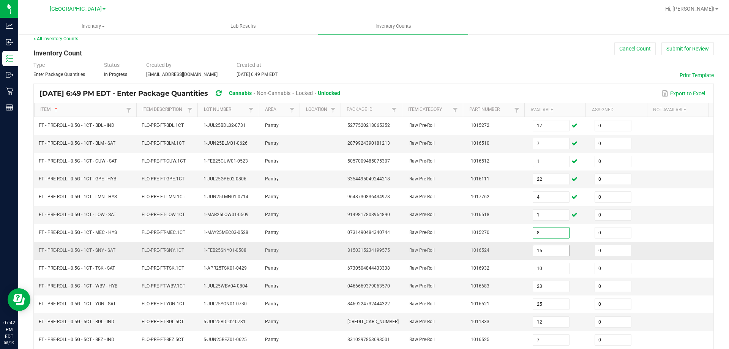
click at [548, 254] on input "15" at bounding box center [551, 250] width 36 height 11
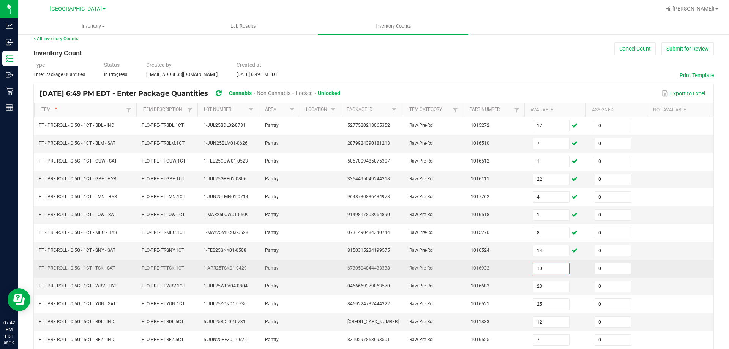
click at [552, 267] on input "10" at bounding box center [551, 268] width 36 height 11
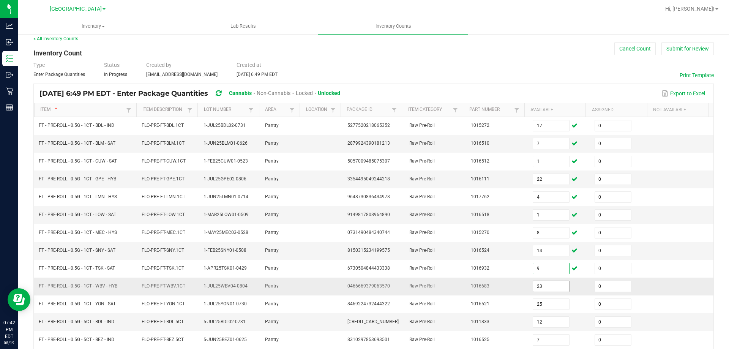
click at [547, 289] on input "23" at bounding box center [551, 286] width 36 height 11
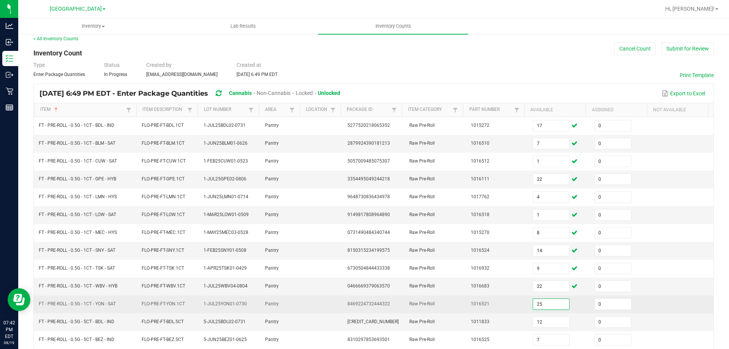
click at [543, 302] on input "25" at bounding box center [551, 304] width 36 height 11
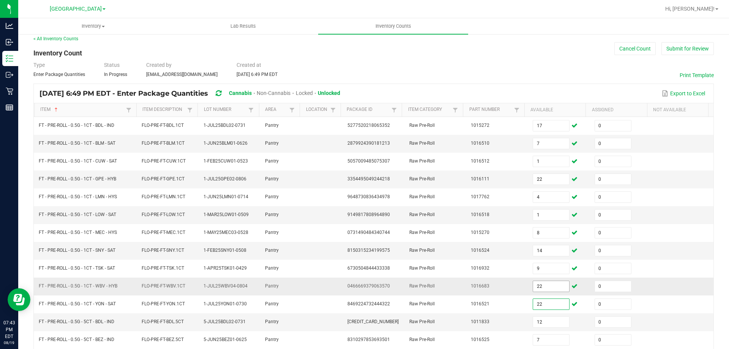
click at [547, 290] on input "22" at bounding box center [551, 286] width 36 height 11
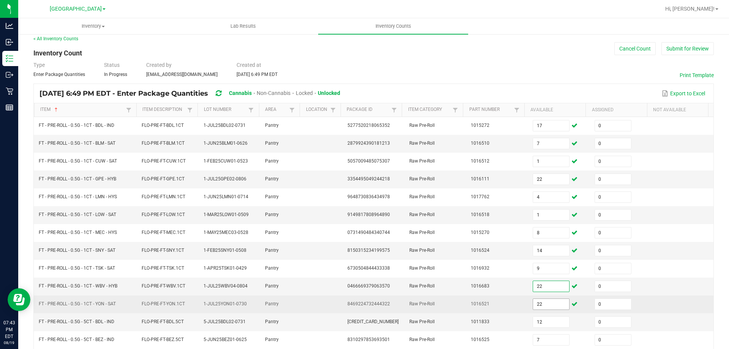
click at [548, 302] on input "22" at bounding box center [551, 304] width 36 height 11
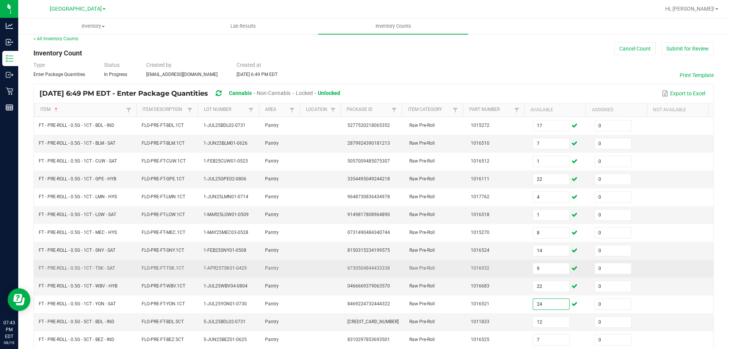
click at [656, 273] on td at bounding box center [683, 269] width 62 height 18
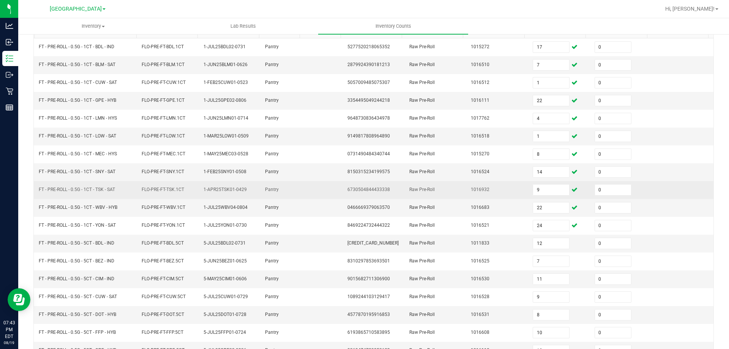
scroll to position [158, 0]
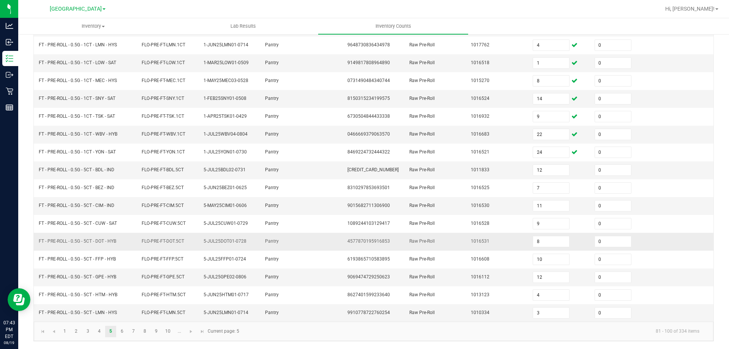
click at [657, 249] on td at bounding box center [683, 242] width 62 height 18
click at [545, 279] on input "12" at bounding box center [551, 277] width 36 height 11
click at [125, 331] on link "6" at bounding box center [122, 331] width 11 height 11
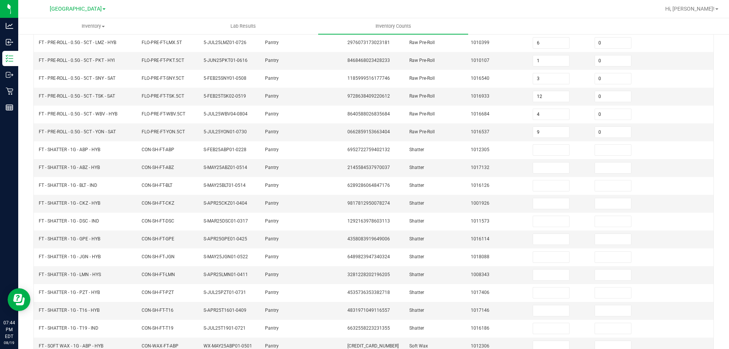
scroll to position [44, 0]
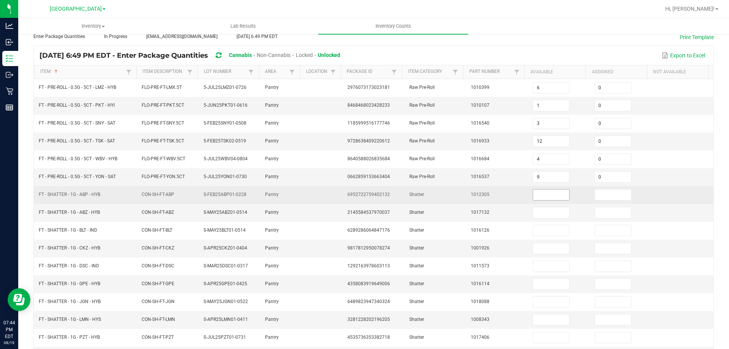
click at [551, 193] on input at bounding box center [551, 195] width 36 height 11
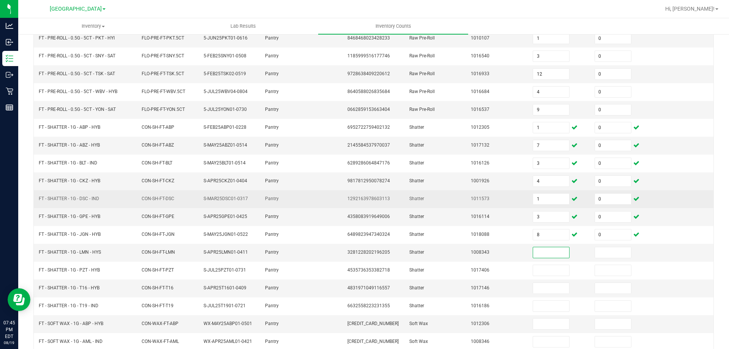
scroll to position [158, 0]
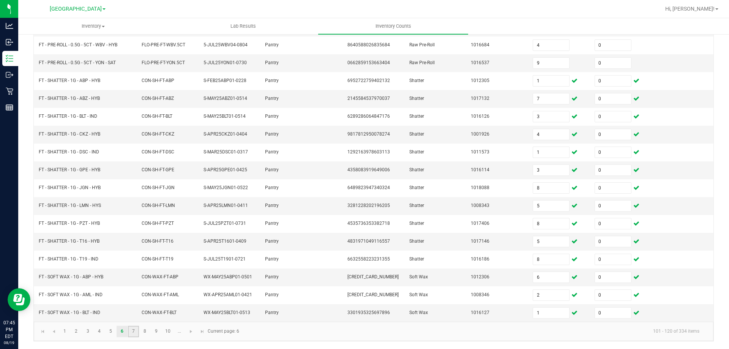
click at [133, 330] on link "7" at bounding box center [133, 331] width 11 height 11
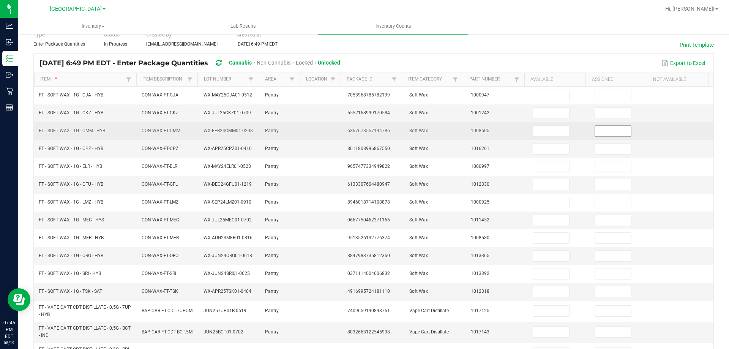
scroll to position [6, 0]
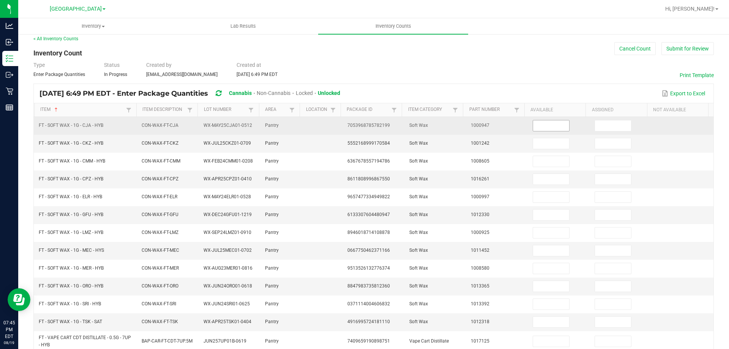
click at [542, 120] on span at bounding box center [551, 125] width 37 height 11
click at [540, 129] on input at bounding box center [551, 125] width 36 height 11
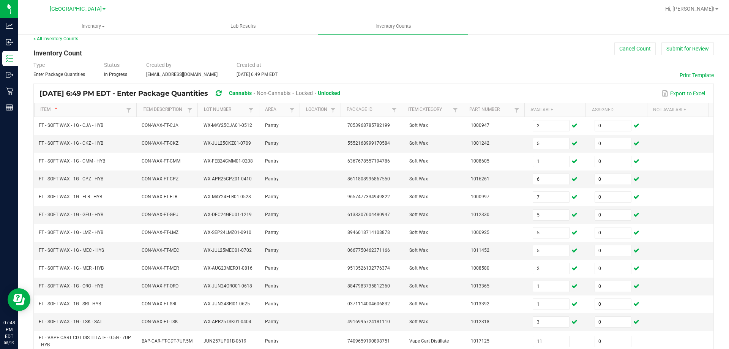
scroll to position [183, 0]
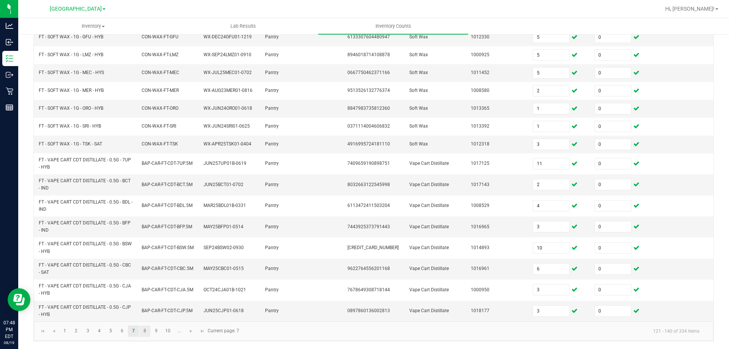
click at [145, 326] on link "8" at bounding box center [144, 330] width 11 height 11
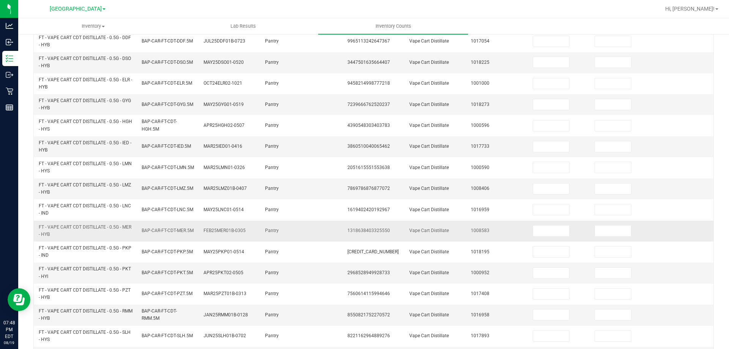
scroll to position [32, 0]
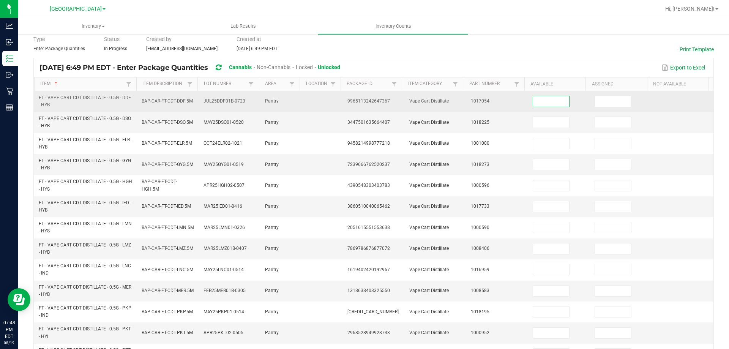
click at [539, 106] on input at bounding box center [551, 101] width 36 height 11
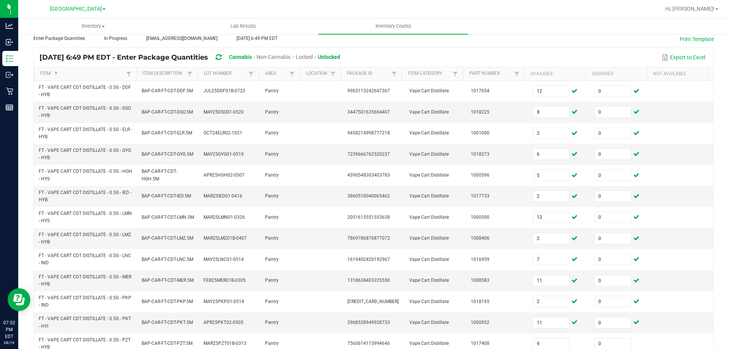
scroll to position [221, 0]
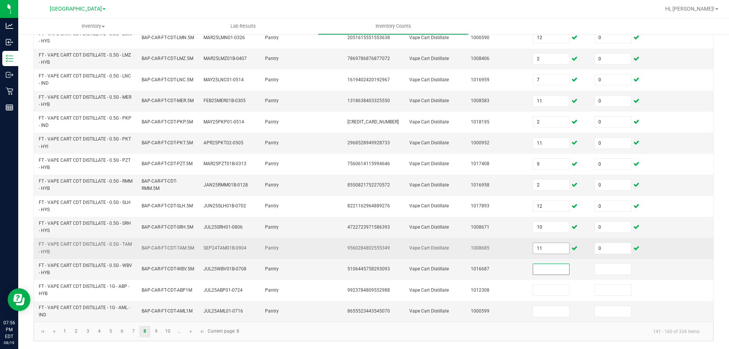
click at [537, 249] on input "11" at bounding box center [551, 248] width 36 height 11
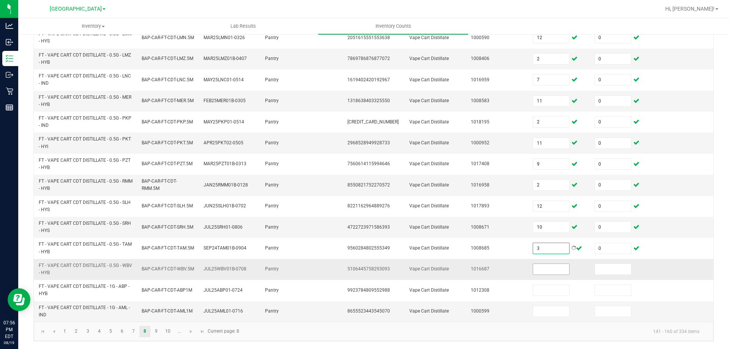
click at [549, 271] on input at bounding box center [551, 269] width 36 height 11
click at [153, 333] on link "9" at bounding box center [156, 331] width 11 height 11
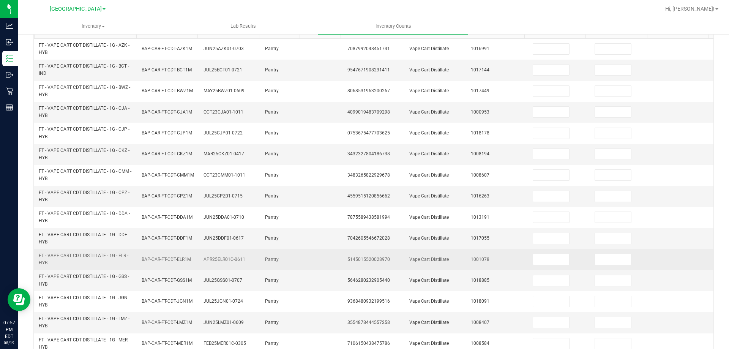
scroll to position [32, 0]
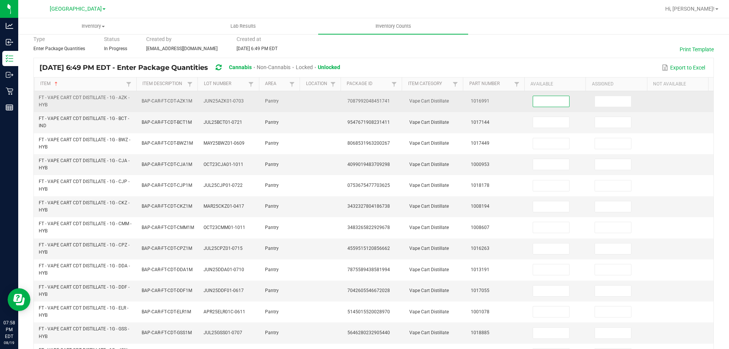
click at [548, 106] on input at bounding box center [551, 101] width 36 height 11
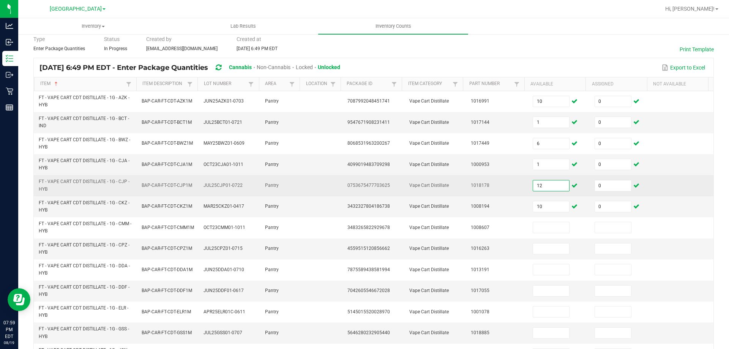
click at [551, 180] on input "12" at bounding box center [551, 185] width 36 height 11
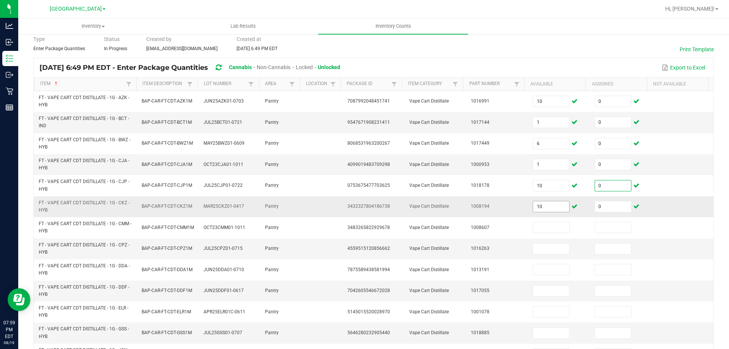
click at [552, 212] on span "10" at bounding box center [551, 206] width 37 height 11
click at [554, 208] on input "10" at bounding box center [551, 206] width 36 height 11
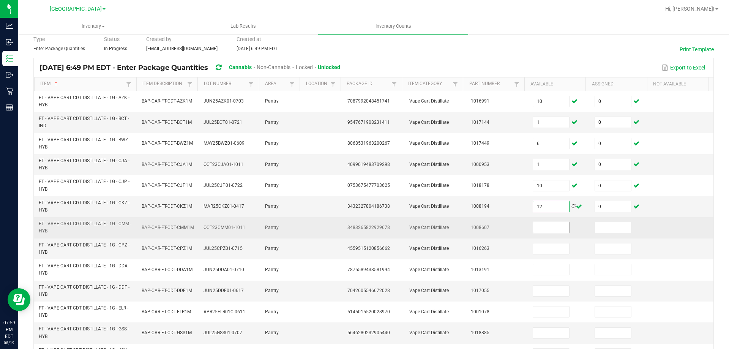
click at [533, 224] on input at bounding box center [551, 227] width 36 height 11
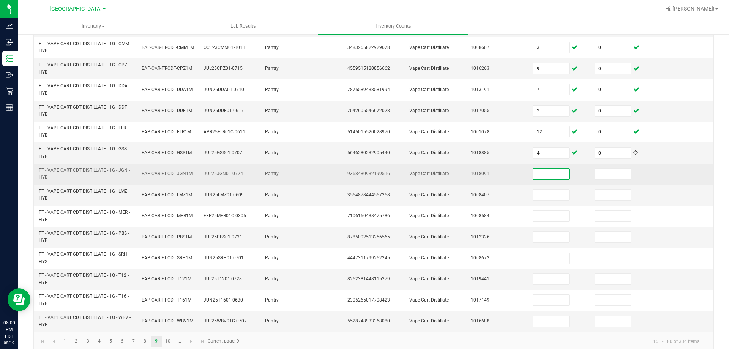
scroll to position [221, 0]
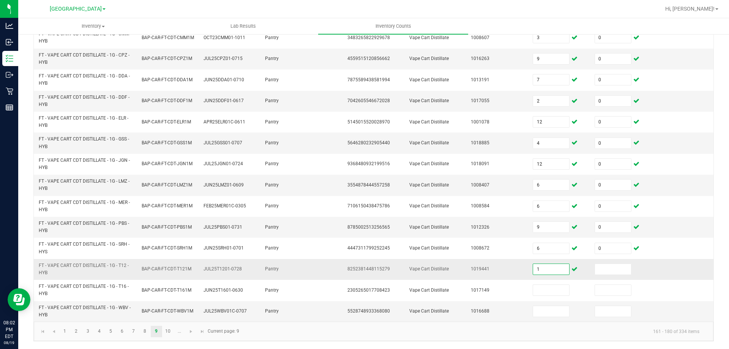
click at [534, 274] on input "1" at bounding box center [551, 269] width 36 height 11
click at [171, 331] on link "10" at bounding box center [168, 331] width 11 height 11
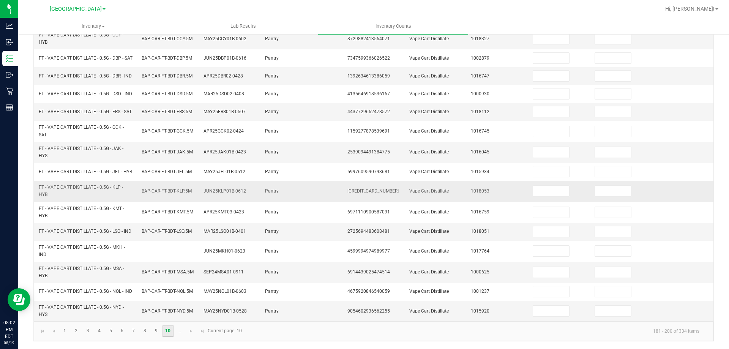
scroll to position [32, 0]
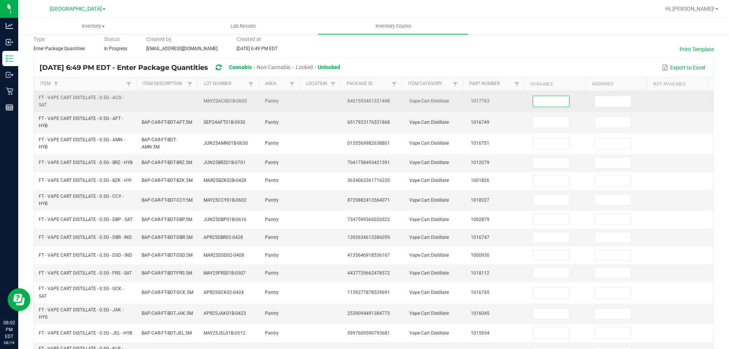
click at [543, 103] on input at bounding box center [551, 101] width 36 height 11
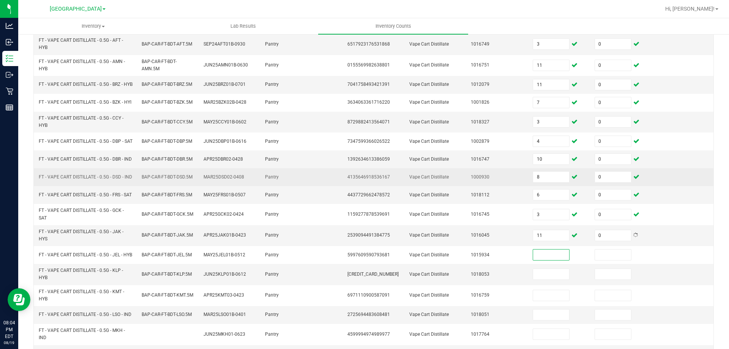
scroll to position [221, 0]
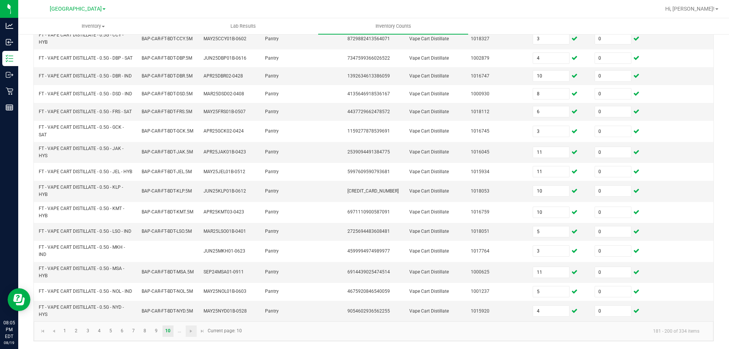
click at [195, 331] on link at bounding box center [191, 330] width 11 height 11
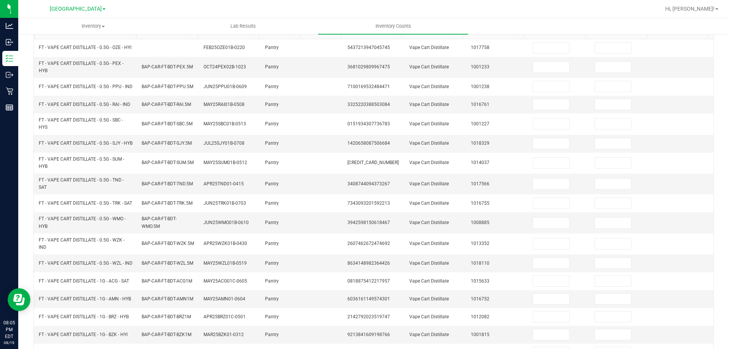
scroll to position [6, 0]
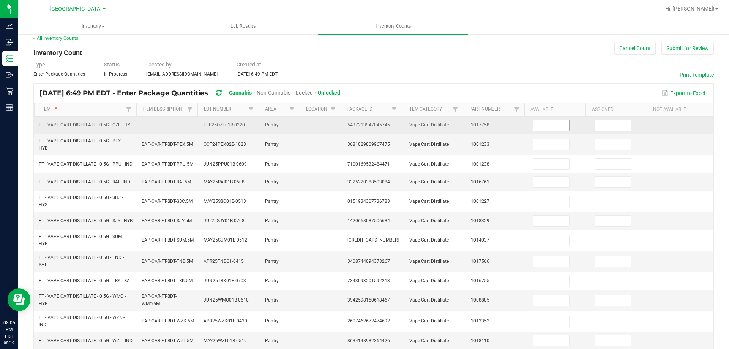
click at [551, 131] on input at bounding box center [551, 125] width 36 height 11
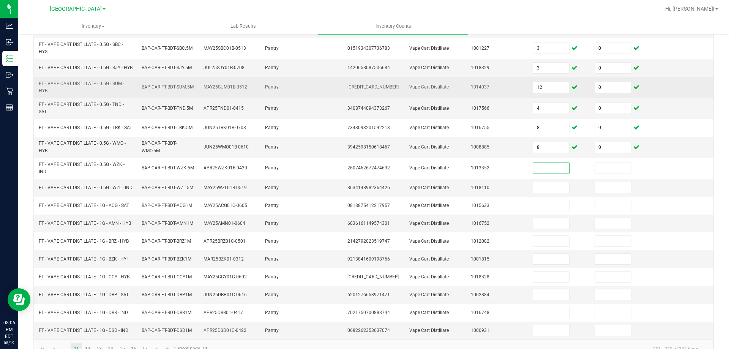
scroll to position [196, 0]
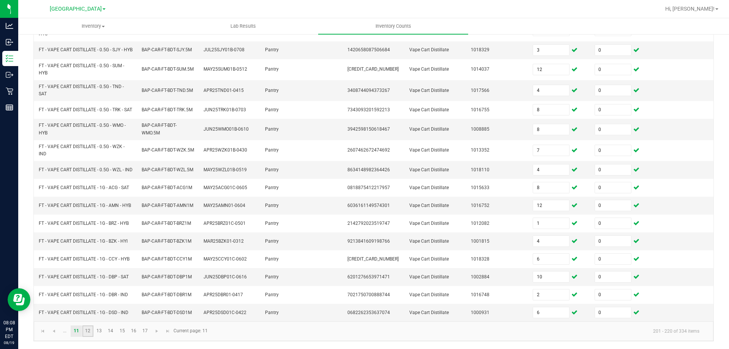
click at [92, 333] on link "12" at bounding box center [87, 330] width 11 height 11
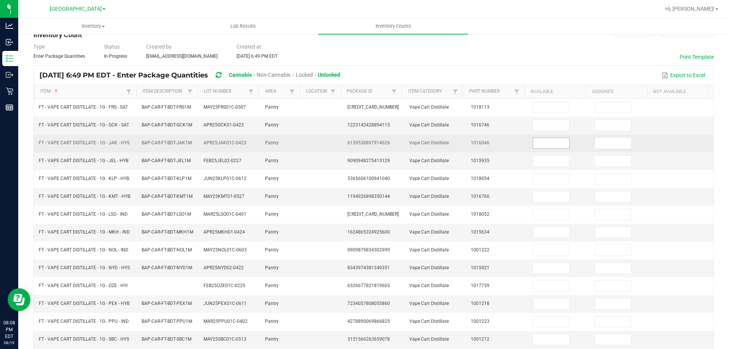
scroll to position [0, 0]
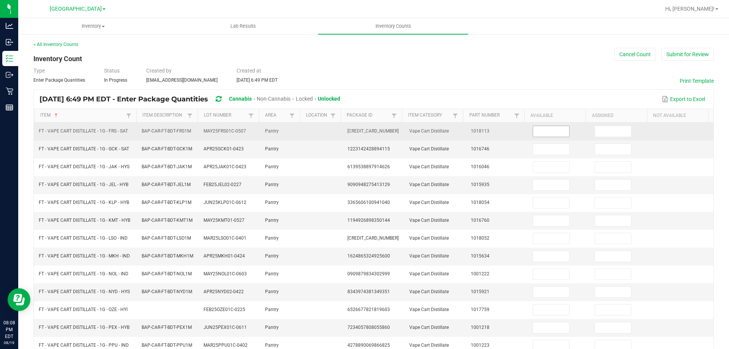
click at [545, 136] on input at bounding box center [551, 131] width 36 height 11
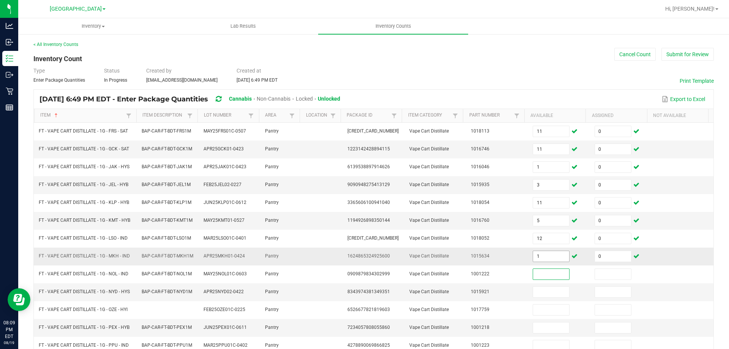
click at [548, 257] on input "1" at bounding box center [551, 256] width 36 height 11
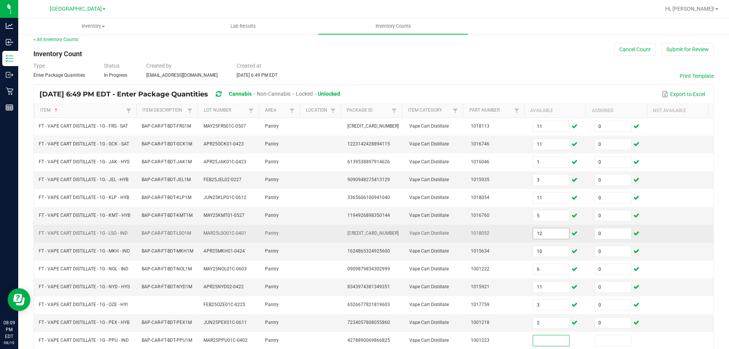
scroll to position [164, 0]
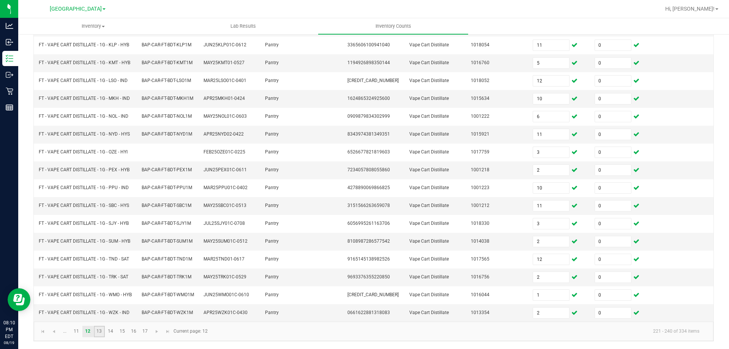
click at [100, 335] on link "13" at bounding box center [99, 331] width 11 height 11
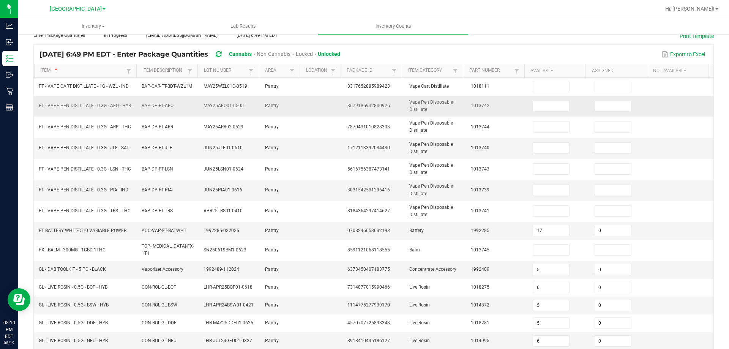
scroll to position [0, 0]
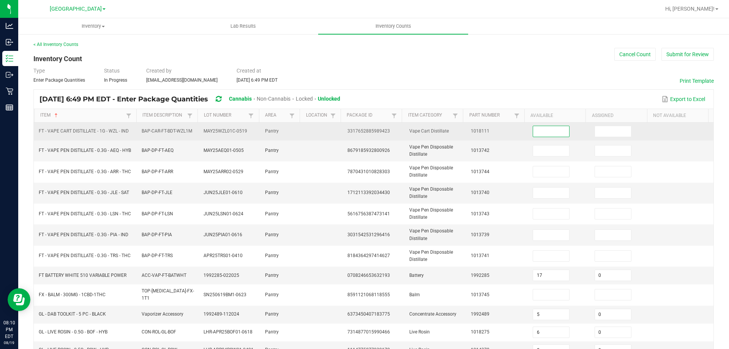
click at [554, 127] on input at bounding box center [551, 131] width 36 height 11
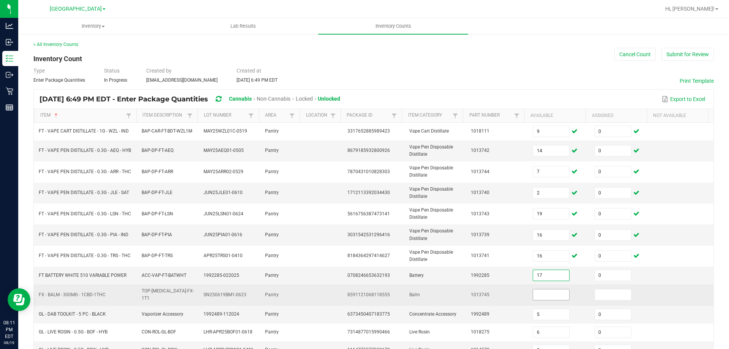
click at [544, 292] on input at bounding box center [551, 294] width 36 height 11
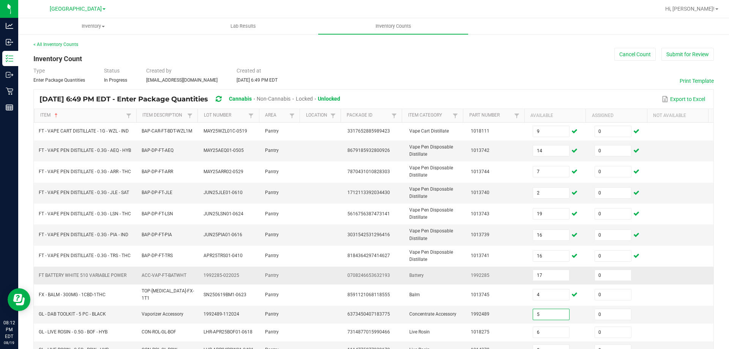
click at [689, 281] on td at bounding box center [683, 276] width 62 height 18
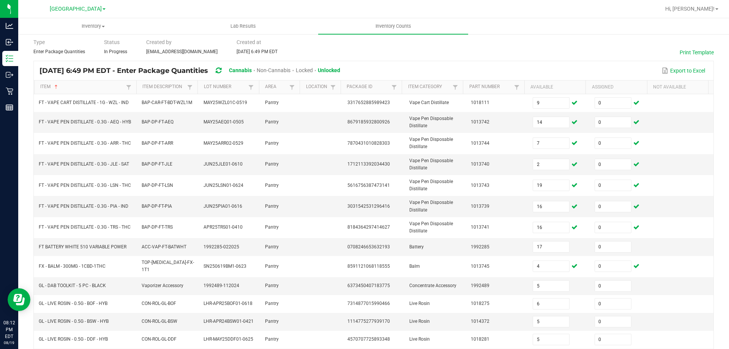
scroll to position [177, 0]
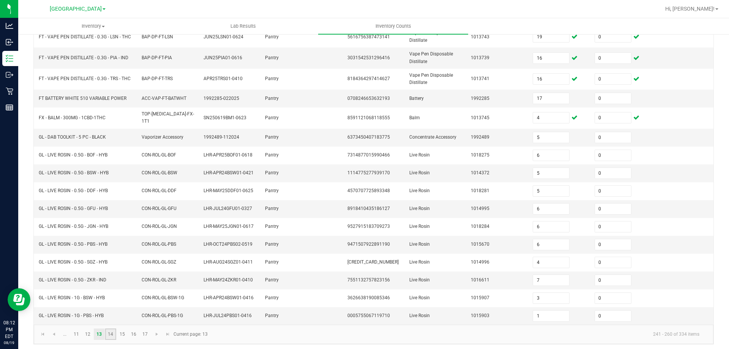
click at [108, 333] on link "14" at bounding box center [110, 334] width 11 height 11
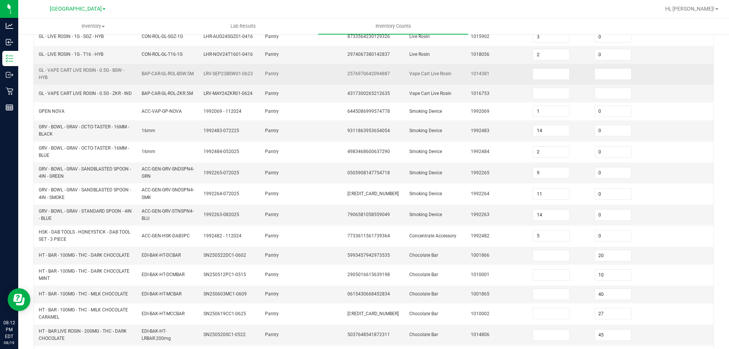
scroll to position [25, 0]
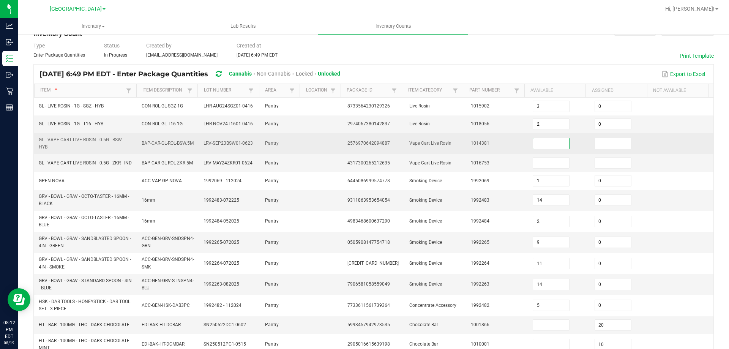
click at [536, 142] on input at bounding box center [551, 143] width 36 height 11
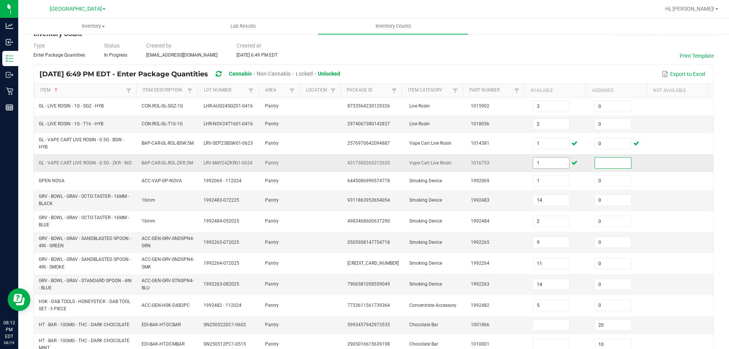
click at [555, 168] on input "1" at bounding box center [551, 163] width 36 height 11
click at [637, 172] on td "0" at bounding box center [621, 163] width 62 height 18
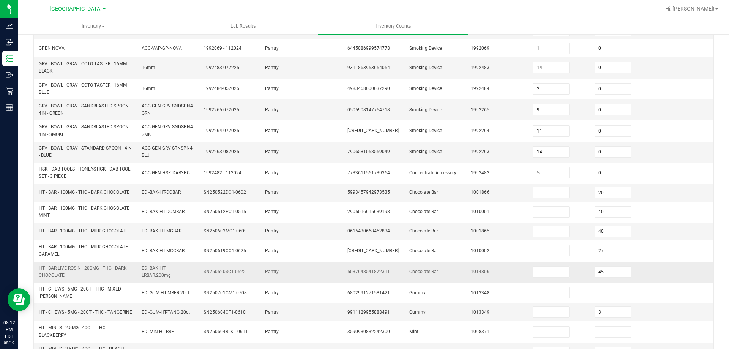
scroll to position [177, 0]
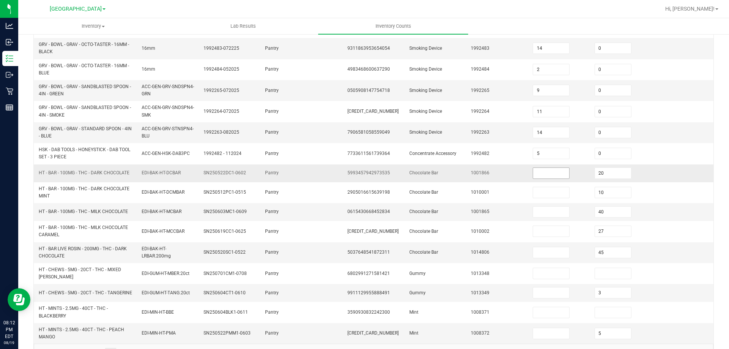
click at [544, 174] on input at bounding box center [551, 173] width 36 height 11
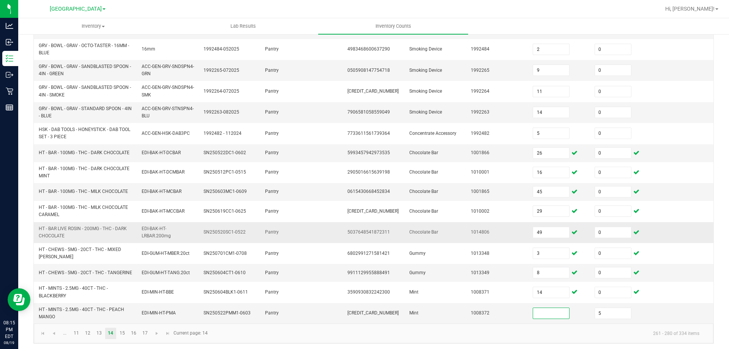
scroll to position [205, 0]
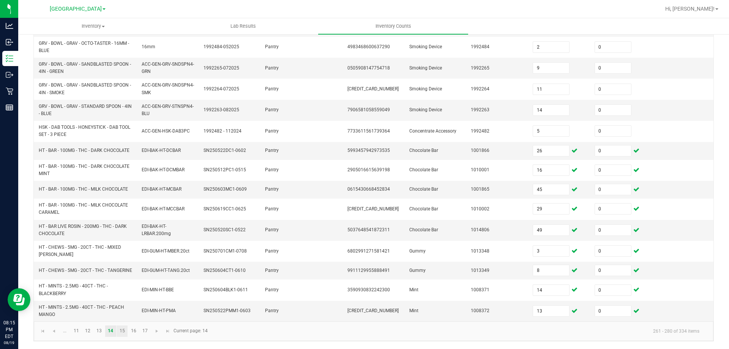
click at [121, 335] on link "15" at bounding box center [122, 330] width 11 height 11
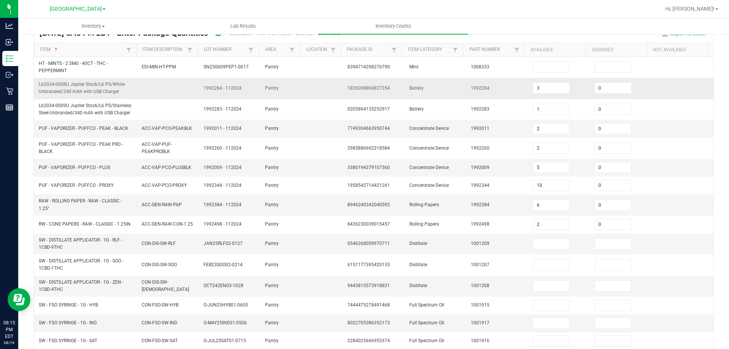
scroll to position [38, 0]
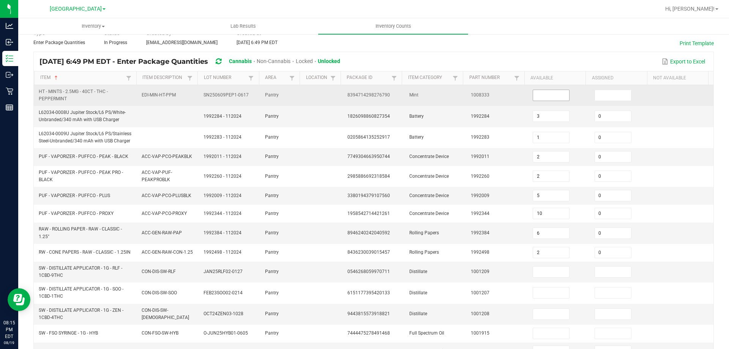
click at [550, 93] on input at bounding box center [551, 95] width 36 height 11
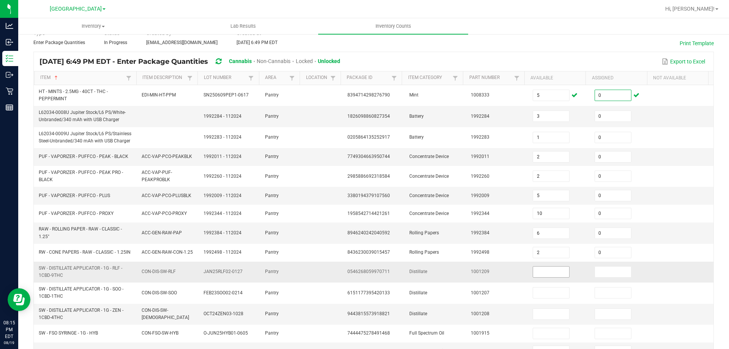
click at [548, 273] on input at bounding box center [551, 272] width 36 height 11
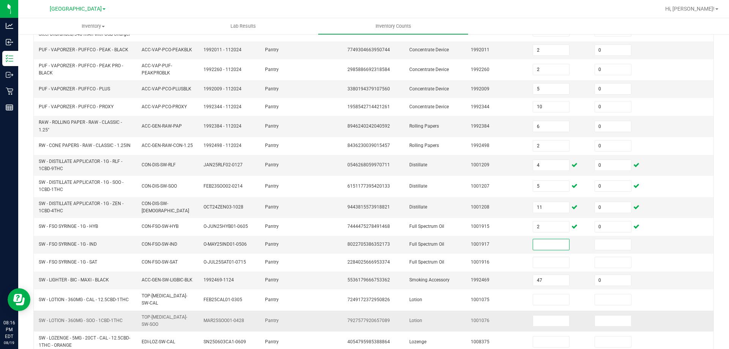
scroll to position [190, 0]
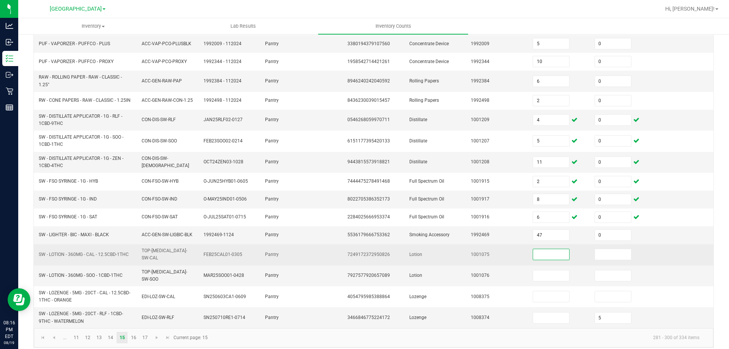
click at [556, 254] on input at bounding box center [551, 254] width 36 height 11
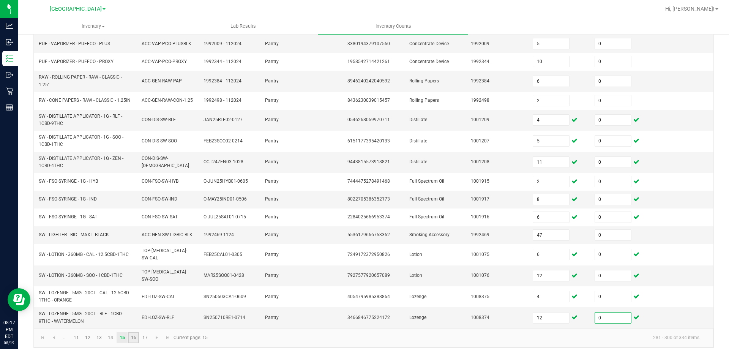
click at [139, 332] on link "16" at bounding box center [133, 337] width 11 height 11
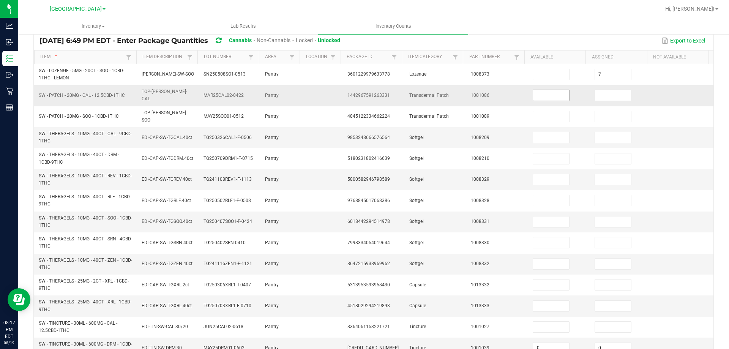
scroll to position [0, 0]
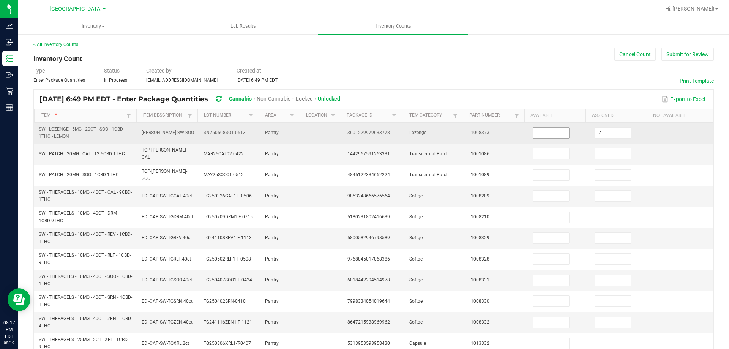
click at [543, 134] on input at bounding box center [551, 133] width 36 height 11
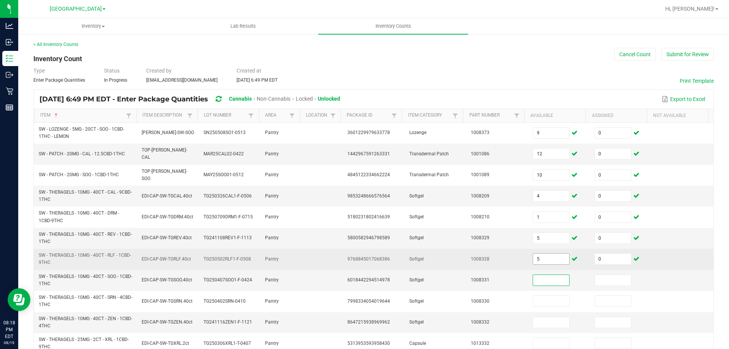
click at [546, 256] on input "5" at bounding box center [551, 259] width 36 height 11
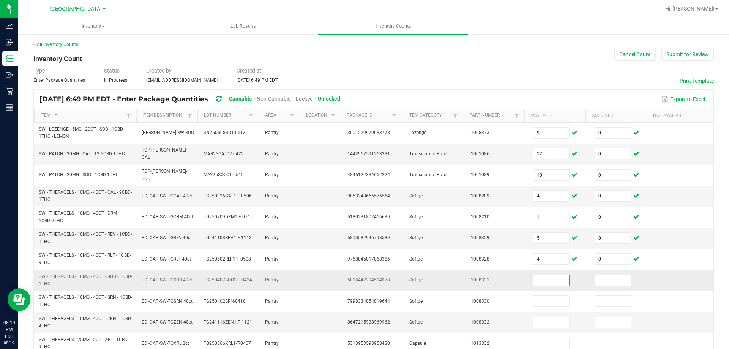
click at [543, 275] on input at bounding box center [551, 280] width 36 height 11
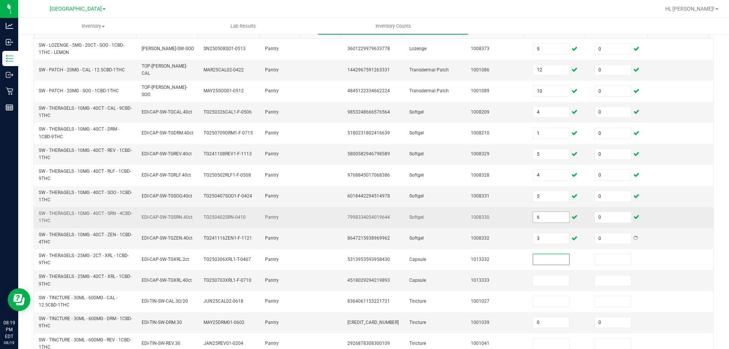
scroll to position [152, 0]
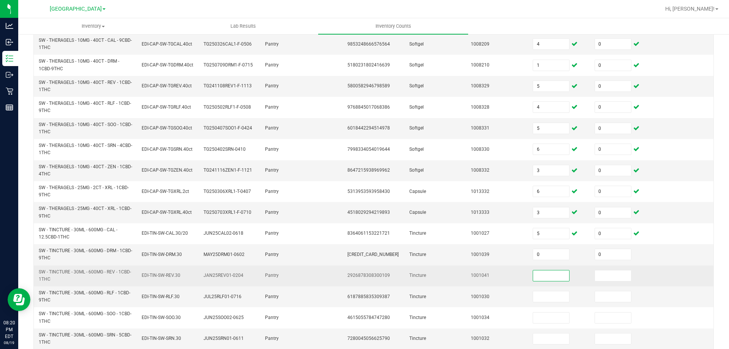
drag, startPoint x: 554, startPoint y: 268, endPoint x: 546, endPoint y: 263, distance: 9.9
click at [550, 270] on input at bounding box center [551, 275] width 36 height 11
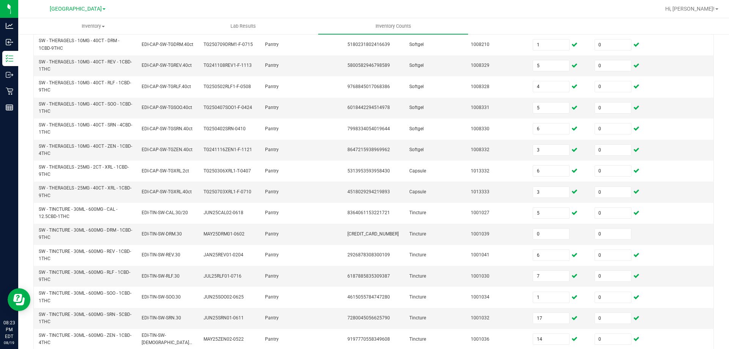
scroll to position [215, 0]
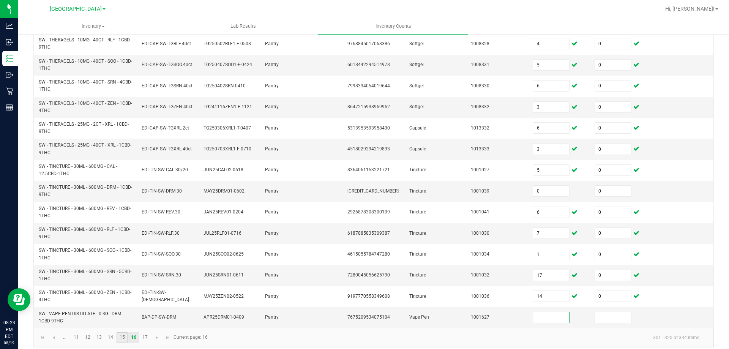
click at [120, 335] on link "15" at bounding box center [122, 337] width 11 height 11
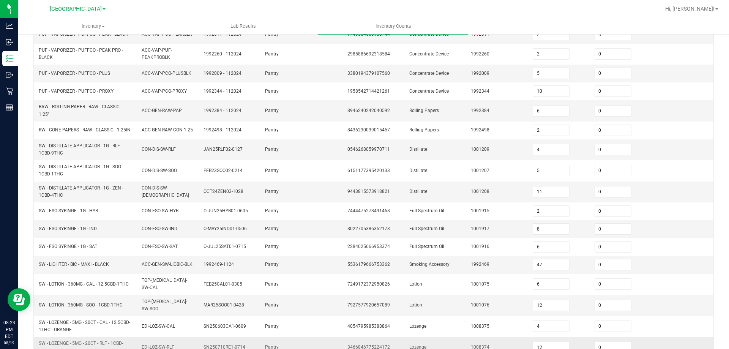
scroll to position [114, 0]
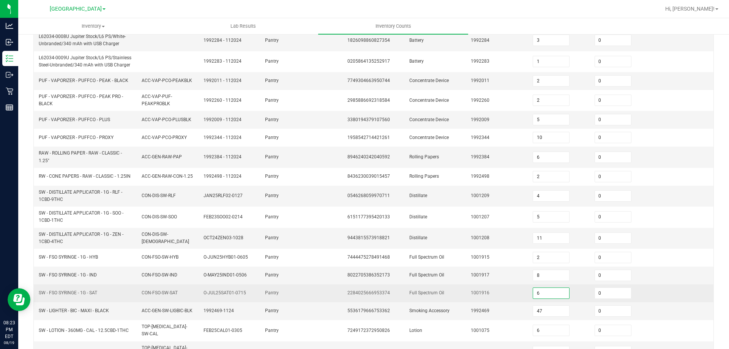
click at [545, 295] on input "6" at bounding box center [551, 293] width 36 height 11
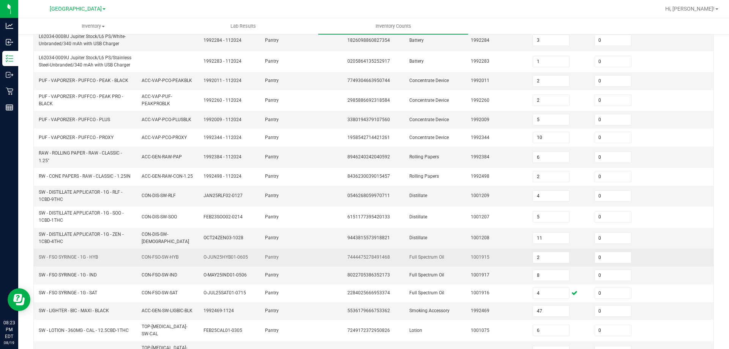
click at [655, 255] on td at bounding box center [683, 258] width 62 height 18
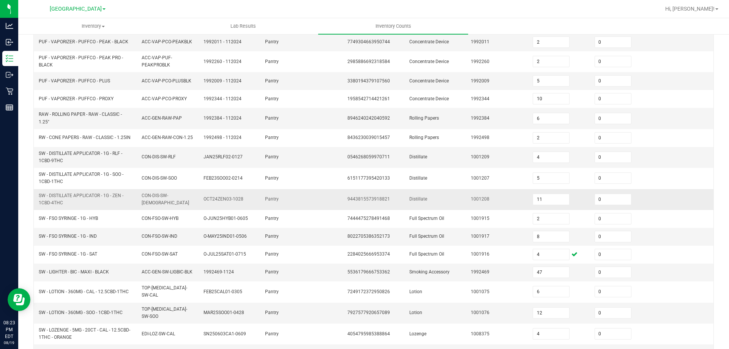
scroll to position [190, 0]
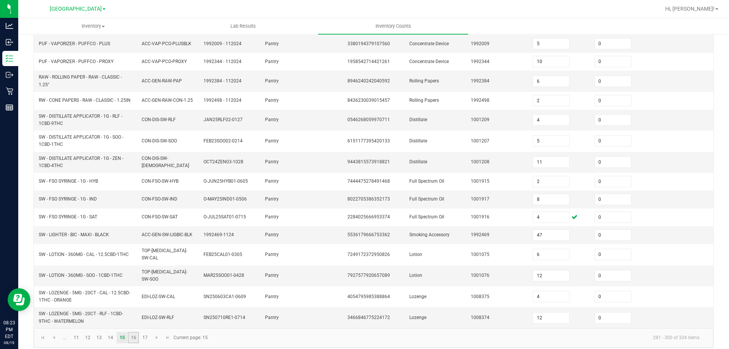
click at [135, 332] on link "16" at bounding box center [133, 337] width 11 height 11
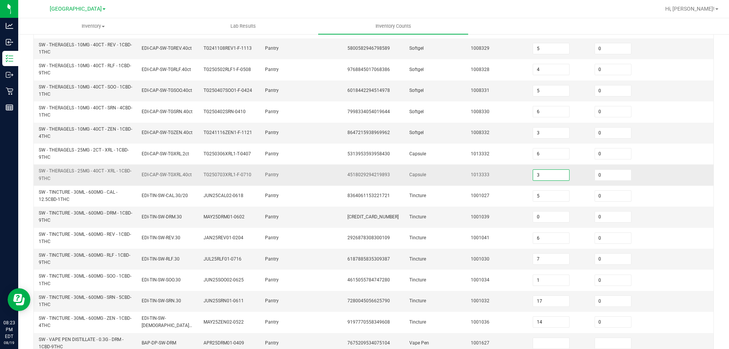
click at [543, 170] on input "3" at bounding box center [551, 175] width 36 height 11
click at [681, 207] on td at bounding box center [683, 217] width 62 height 21
click at [548, 255] on input "7" at bounding box center [551, 259] width 36 height 11
click at [660, 210] on td at bounding box center [683, 217] width 62 height 21
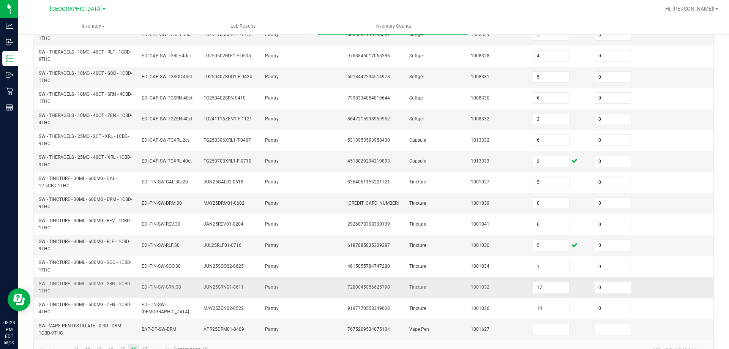
scroll to position [215, 0]
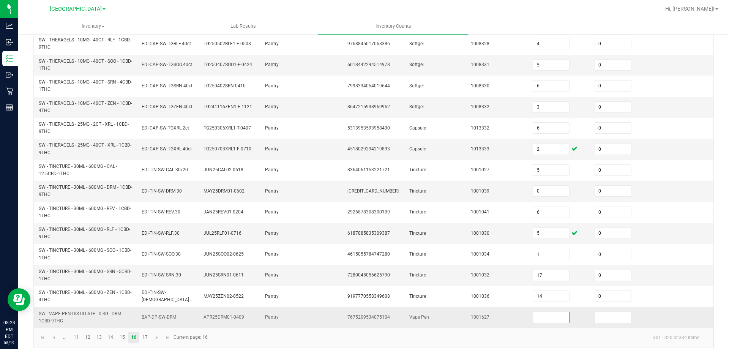
click at [547, 313] on input at bounding box center [551, 317] width 36 height 11
click at [145, 332] on link "17" at bounding box center [144, 337] width 11 height 11
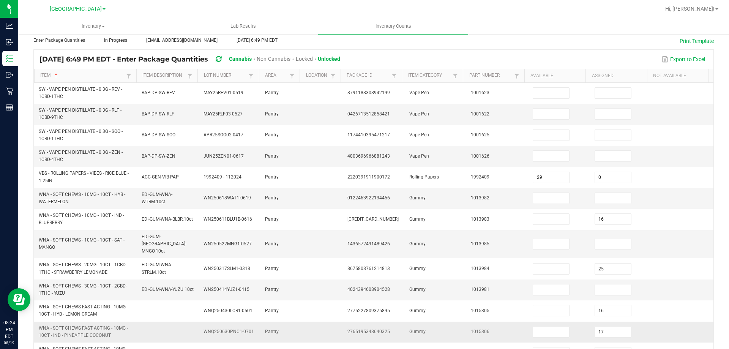
scroll to position [0, 0]
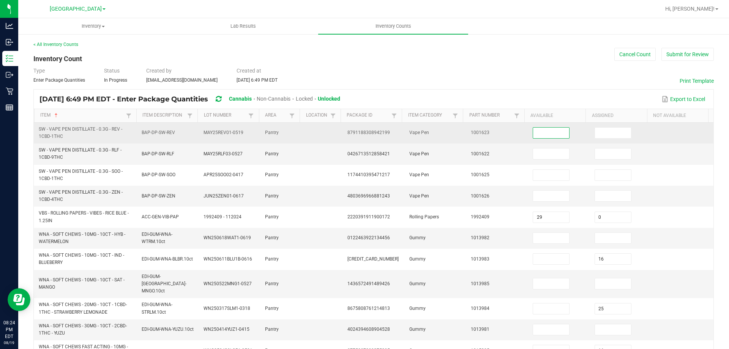
click at [551, 130] on input at bounding box center [551, 133] width 36 height 11
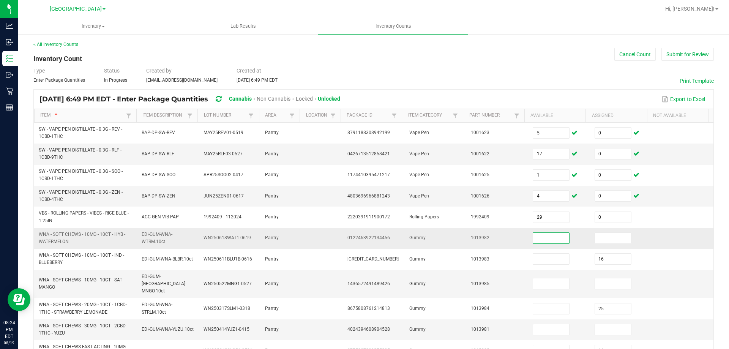
click at [548, 237] on input at bounding box center [551, 238] width 36 height 11
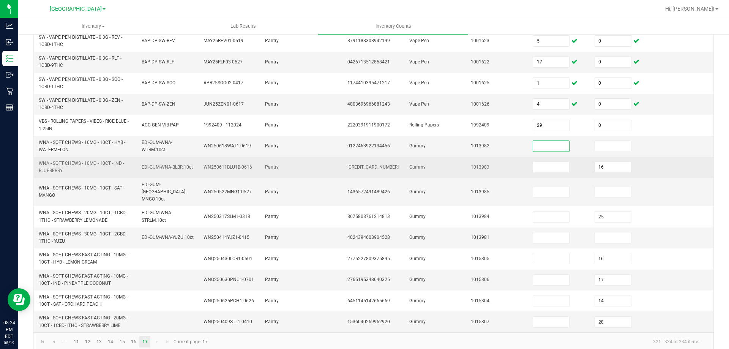
scroll to position [95, 0]
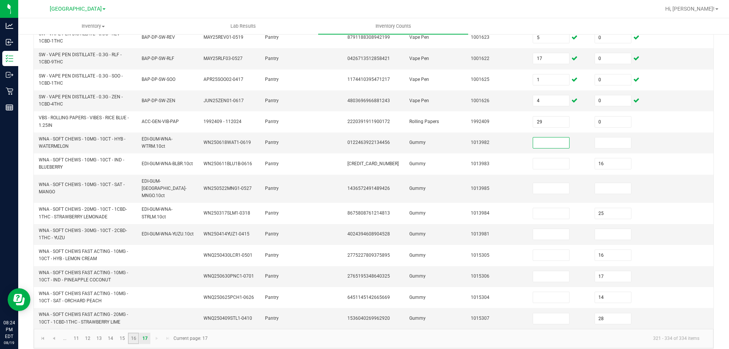
click at [129, 333] on link "16" at bounding box center [133, 338] width 11 height 11
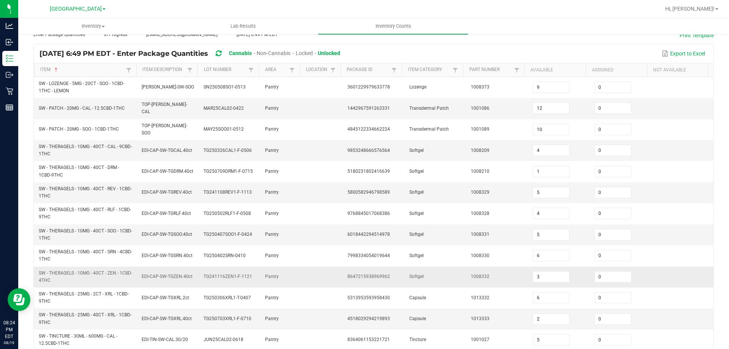
scroll to position [0, 0]
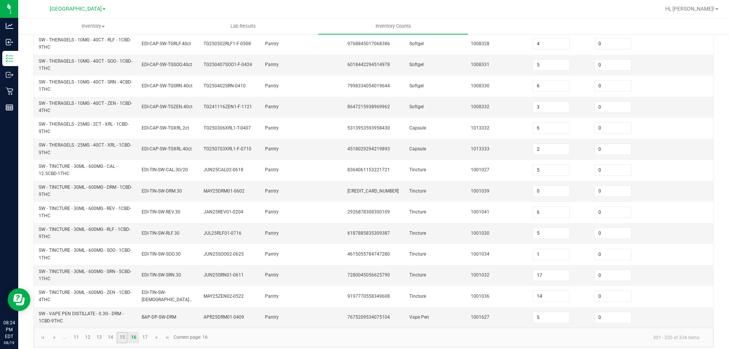
click at [121, 332] on link "15" at bounding box center [122, 337] width 11 height 11
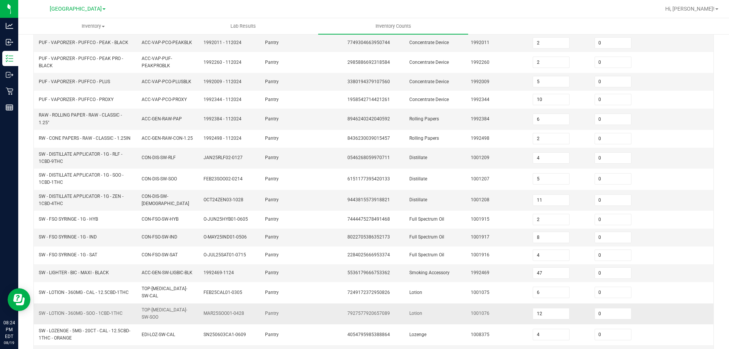
scroll to position [190, 0]
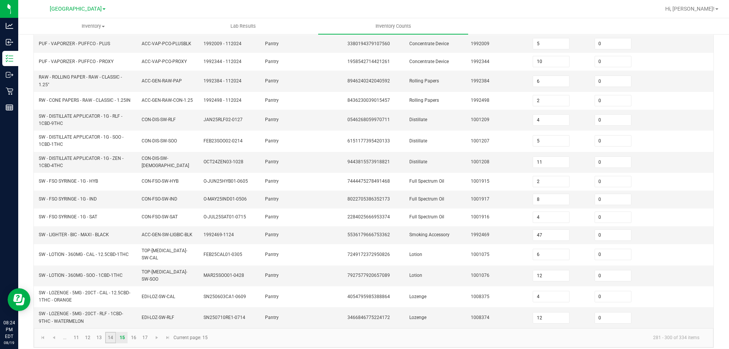
click at [110, 332] on link "14" at bounding box center [110, 337] width 11 height 11
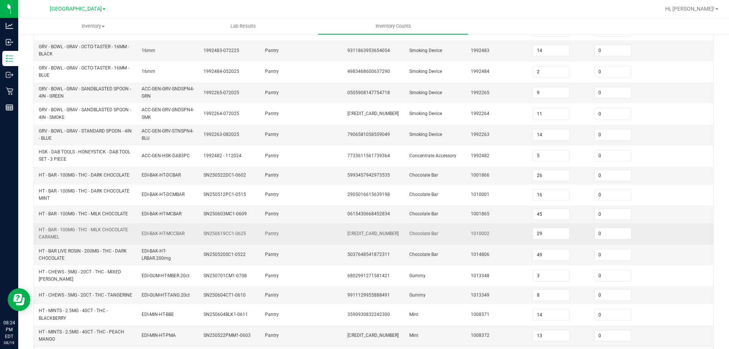
scroll to position [205, 0]
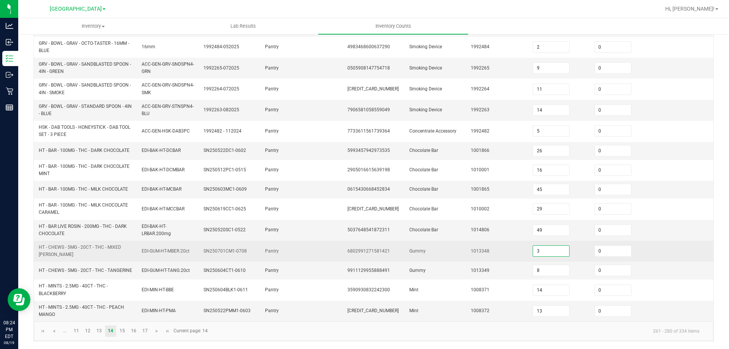
click at [545, 248] on input "3" at bounding box center [551, 251] width 36 height 11
click at [700, 250] on td at bounding box center [683, 251] width 62 height 21
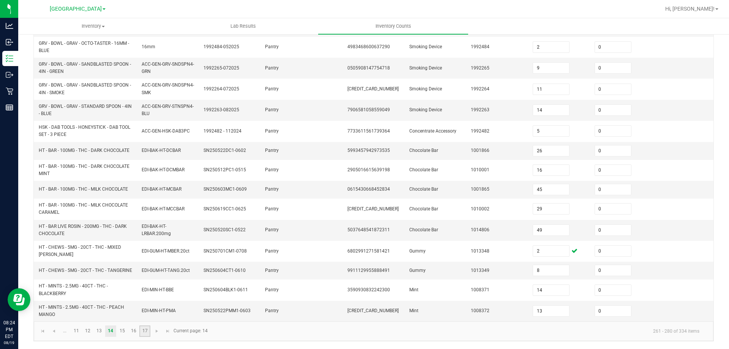
click at [145, 333] on link "17" at bounding box center [144, 330] width 11 height 11
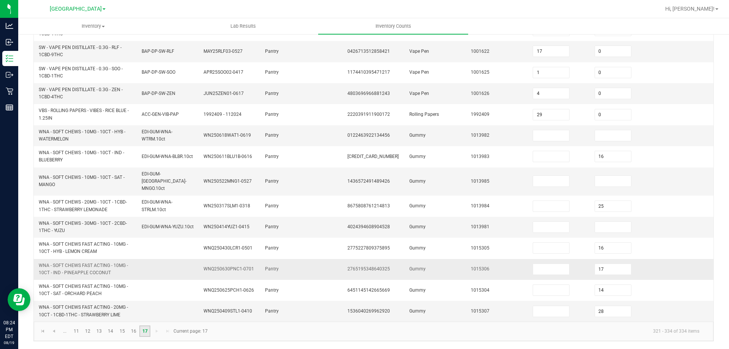
scroll to position [95, 0]
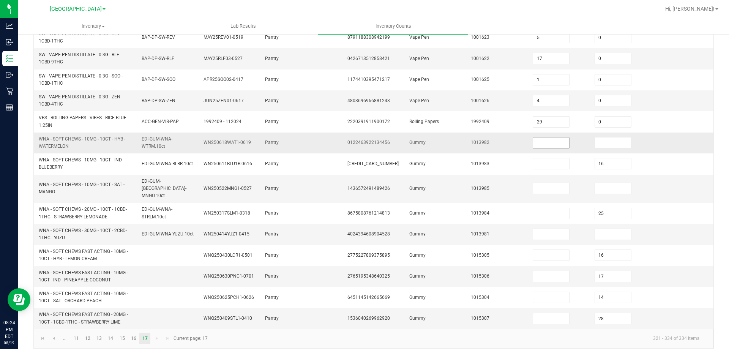
click at [543, 146] on input at bounding box center [551, 142] width 36 height 11
click at [665, 149] on td at bounding box center [683, 143] width 62 height 21
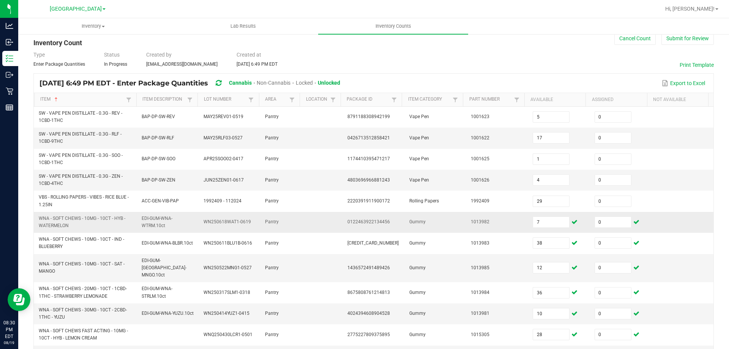
scroll to position [0, 0]
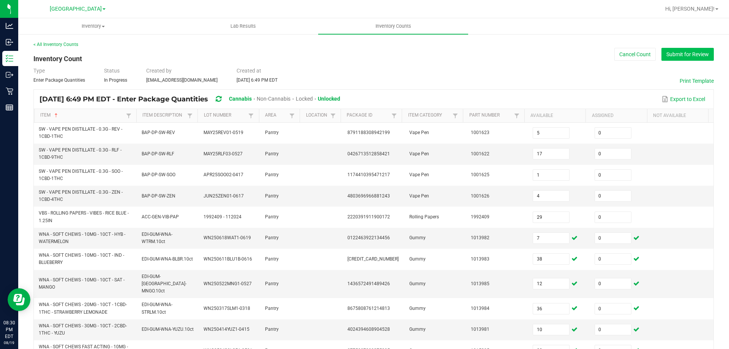
click at [695, 57] on button "Submit for Review" at bounding box center [688, 54] width 52 height 13
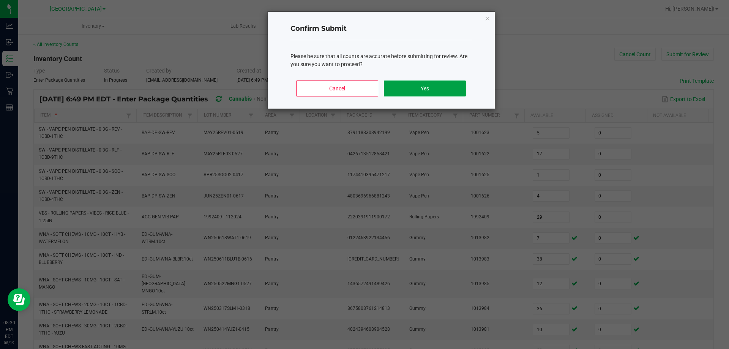
drag, startPoint x: 415, startPoint y: 88, endPoint x: 673, endPoint y: 9, distance: 269.5
click at [419, 88] on button "Yes" at bounding box center [425, 89] width 82 height 16
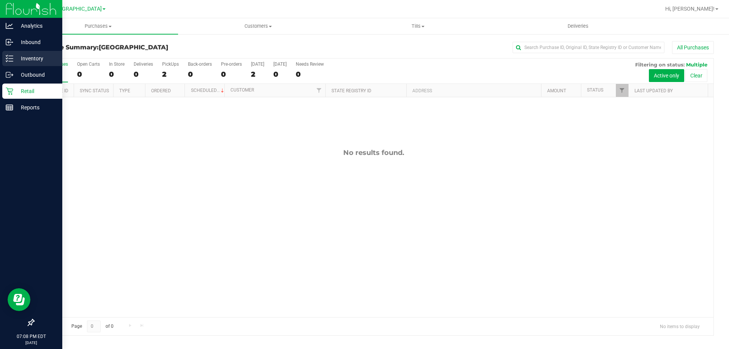
click at [20, 60] on p "Inventory" at bounding box center [36, 58] width 46 height 9
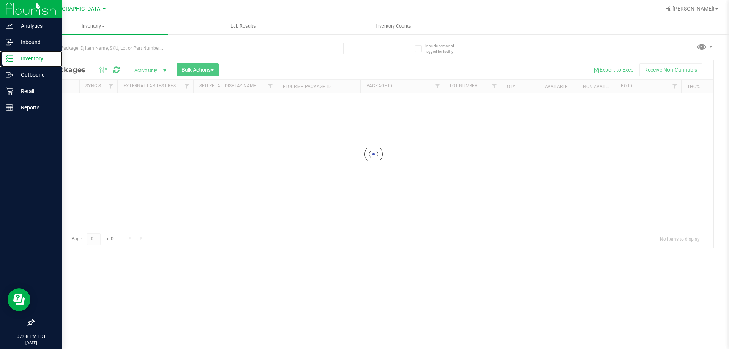
click at [20, 60] on p "Inventory" at bounding box center [36, 58] width 46 height 9
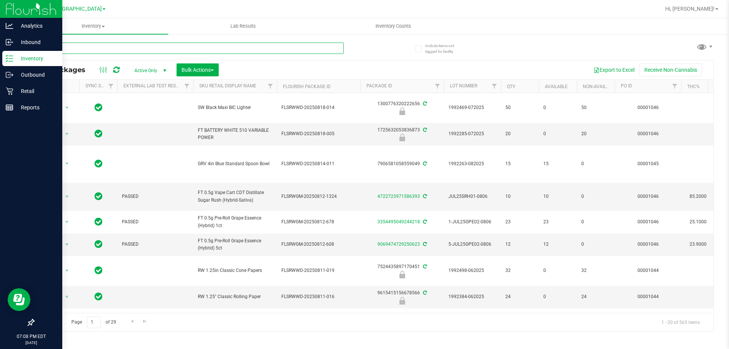
drag, startPoint x: 98, startPoint y: 48, endPoint x: 102, endPoint y: 43, distance: 6.8
click at [98, 47] on input "text" at bounding box center [188, 48] width 310 height 11
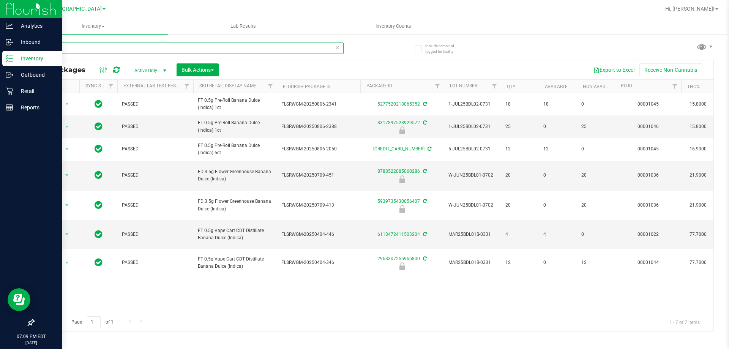
drag, startPoint x: 122, startPoint y: 45, endPoint x: 0, endPoint y: -46, distance: 152.5
click at [0, 0] on html "Analytics Inbound Inventory Outbound Retail Reports 07:09 PM EDT 08/19/2025 08/…" at bounding box center [364, 174] width 729 height 349
type input "5854195866703063"
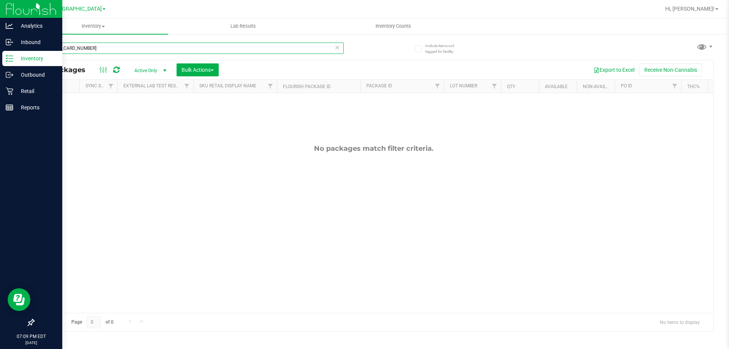
drag, startPoint x: 118, startPoint y: 46, endPoint x: 0, endPoint y: -12, distance: 131.3
click at [0, 0] on html "Analytics Inbound Inventory Outbound Retail Reports 07:09 PM EDT 08/19/2025 08/…" at bounding box center [364, 174] width 729 height 349
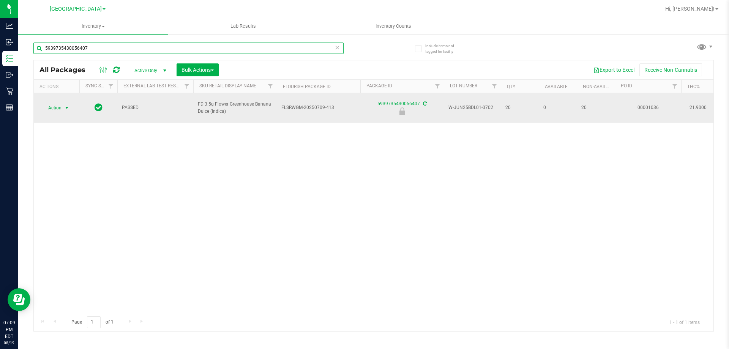
type input "5939735430056407"
click at [59, 104] on span "Action" at bounding box center [51, 108] width 21 height 11
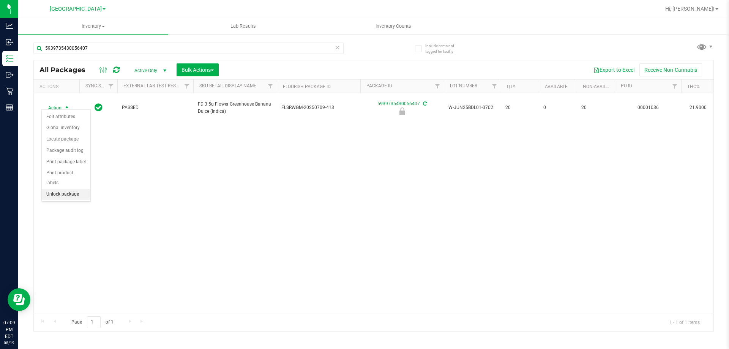
click at [73, 189] on li "Unlock package" at bounding box center [66, 194] width 49 height 11
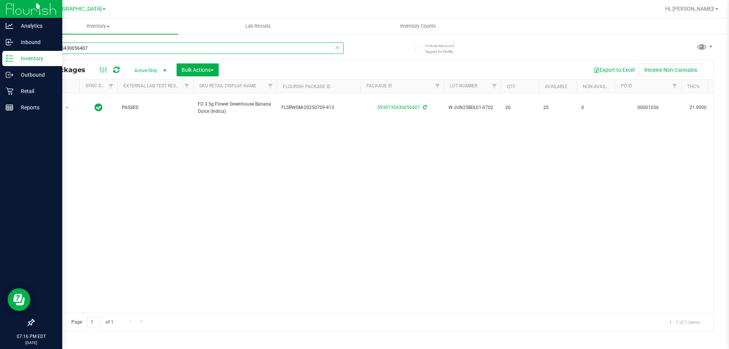
drag, startPoint x: 95, startPoint y: 48, endPoint x: 0, endPoint y: 0, distance: 105.8
click at [0, 0] on div "Analytics Inbound Inventory Outbound Retail Reports 07:16 PM EDT 08/19/2025 08/…" at bounding box center [364, 174] width 729 height 349
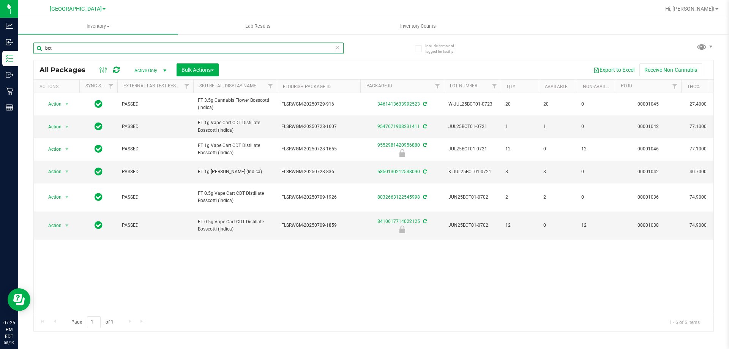
drag, startPoint x: 62, startPoint y: 50, endPoint x: 23, endPoint y: 35, distance: 42.3
click at [23, 35] on div "Include items not tagged for facility bct All Packages Active Only Active Only …" at bounding box center [373, 149] width 711 height 232
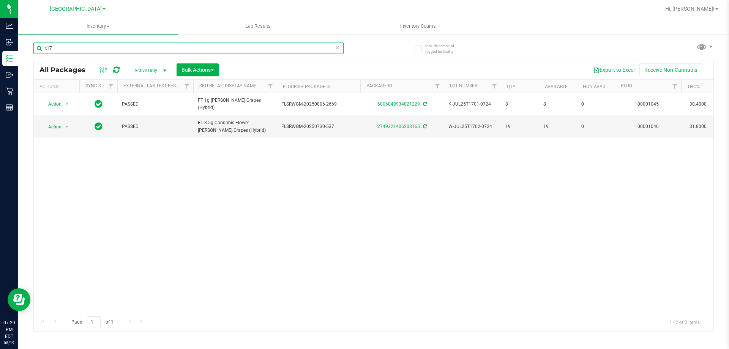
drag, startPoint x: 70, startPoint y: 49, endPoint x: 0, endPoint y: -2, distance: 86.4
click at [0, 0] on html "Analytics Inbound Inventory Outbound Retail Reports 07:29 PM EDT 08/19/2025 08/…" at bounding box center [364, 174] width 729 height 349
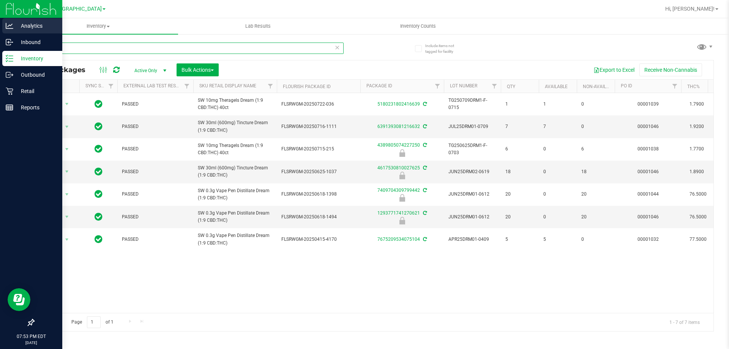
drag, startPoint x: 68, startPoint y: 49, endPoint x: 0, endPoint y: 22, distance: 73.5
click at [0, 22] on div "Analytics Inbound Inventory Outbound Retail Reports 07:53 PM EDT 08/19/2025 08/…" at bounding box center [364, 174] width 729 height 349
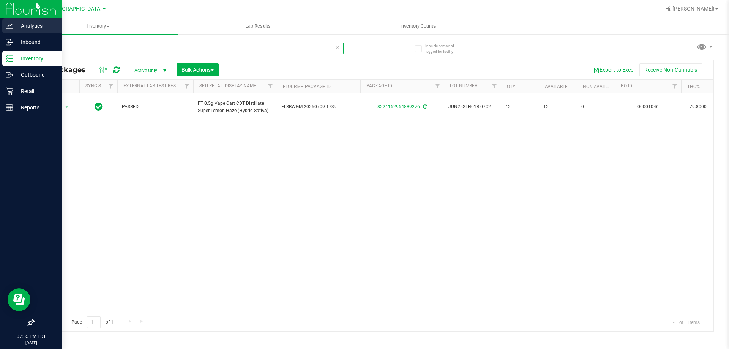
drag, startPoint x: 105, startPoint y: 46, endPoint x: 0, endPoint y: 32, distance: 105.8
click at [0, 32] on div "Analytics Inbound Inventory Outbound Retail Reports 07:55 PM EDT 08/19/2025 08/…" at bounding box center [364, 174] width 729 height 349
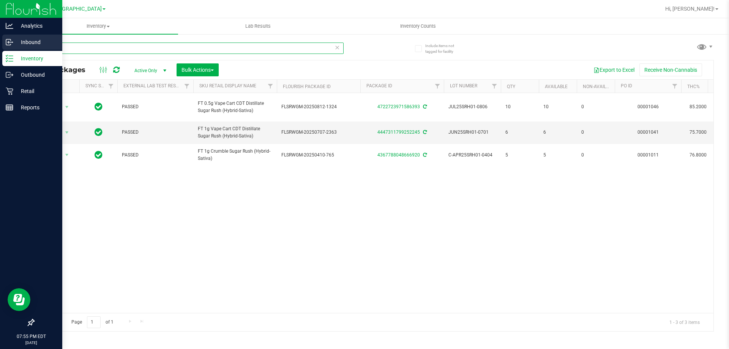
drag, startPoint x: 88, startPoint y: 46, endPoint x: 0, endPoint y: 43, distance: 88.6
click at [0, 47] on div "Analytics Inbound Inventory Outbound Retail Reports 07:55 PM EDT 08/19/2025 08/…" at bounding box center [364, 174] width 729 height 349
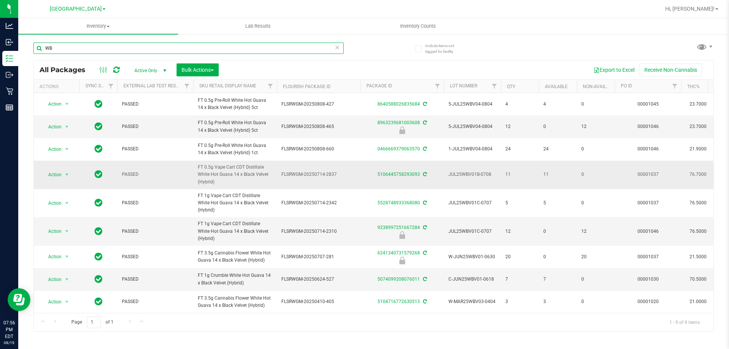
type input "W"
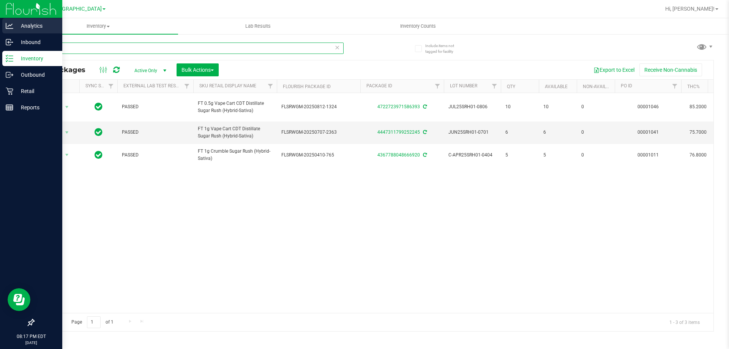
drag, startPoint x: 77, startPoint y: 52, endPoint x: 0, endPoint y: 24, distance: 82.3
click at [0, 24] on div "Analytics Inbound Inventory Outbound Retail Reports 08:17 PM EDT 08/19/2025 08/…" at bounding box center [364, 174] width 729 height 349
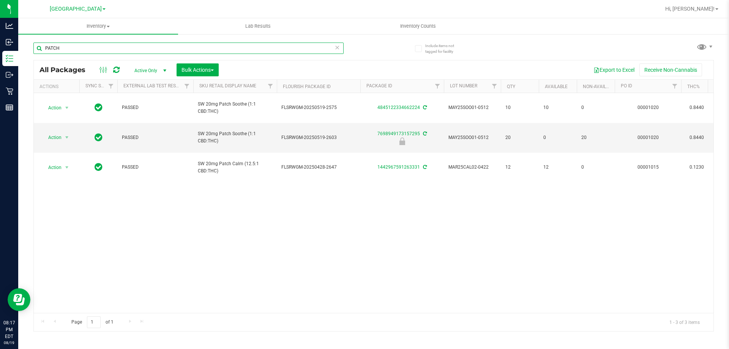
type input "PATCH"
